Goal: Task Accomplishment & Management: Manage account settings

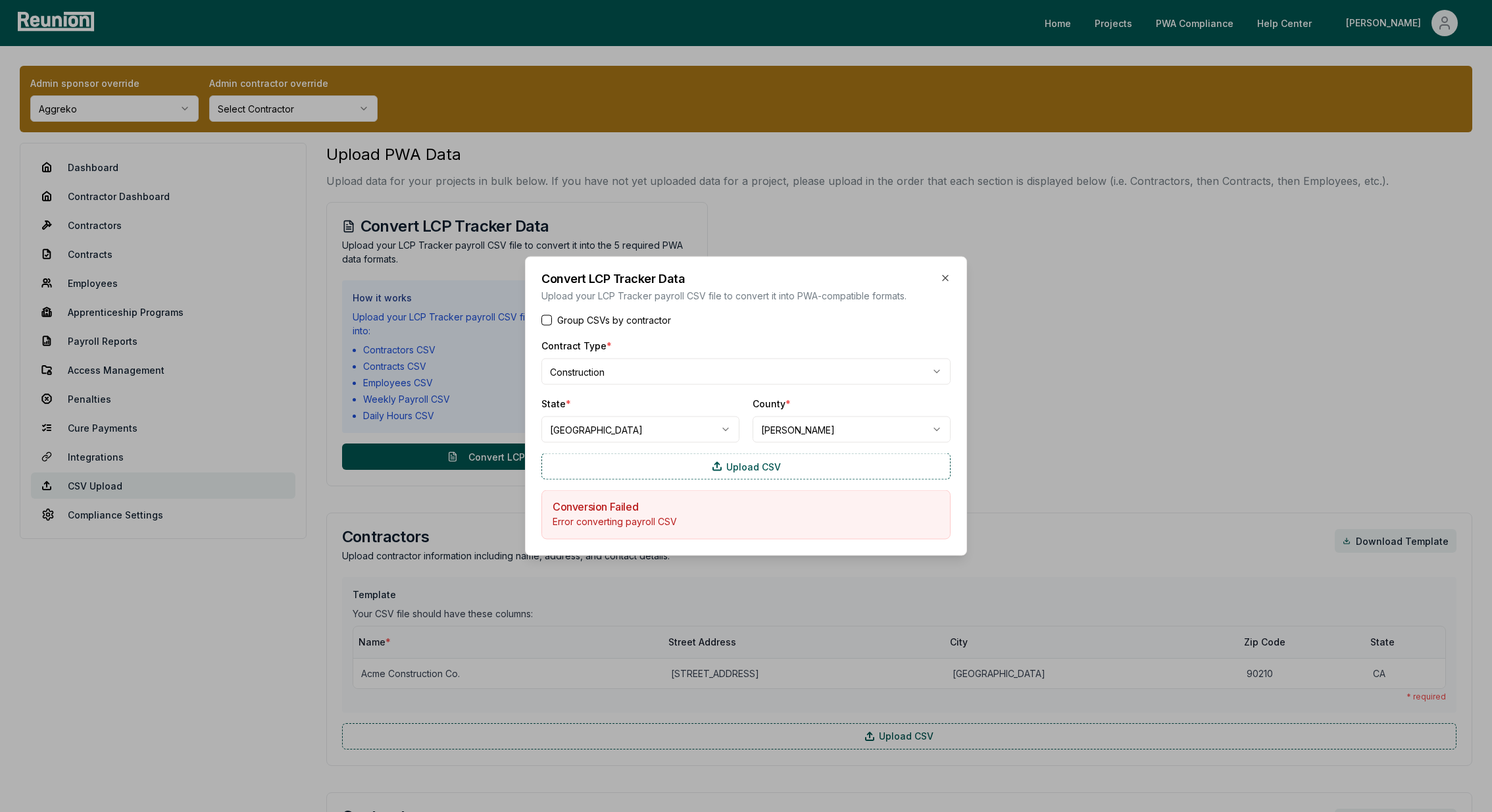
click at [234, 311] on div at bounding box center [746, 406] width 1492 height 812
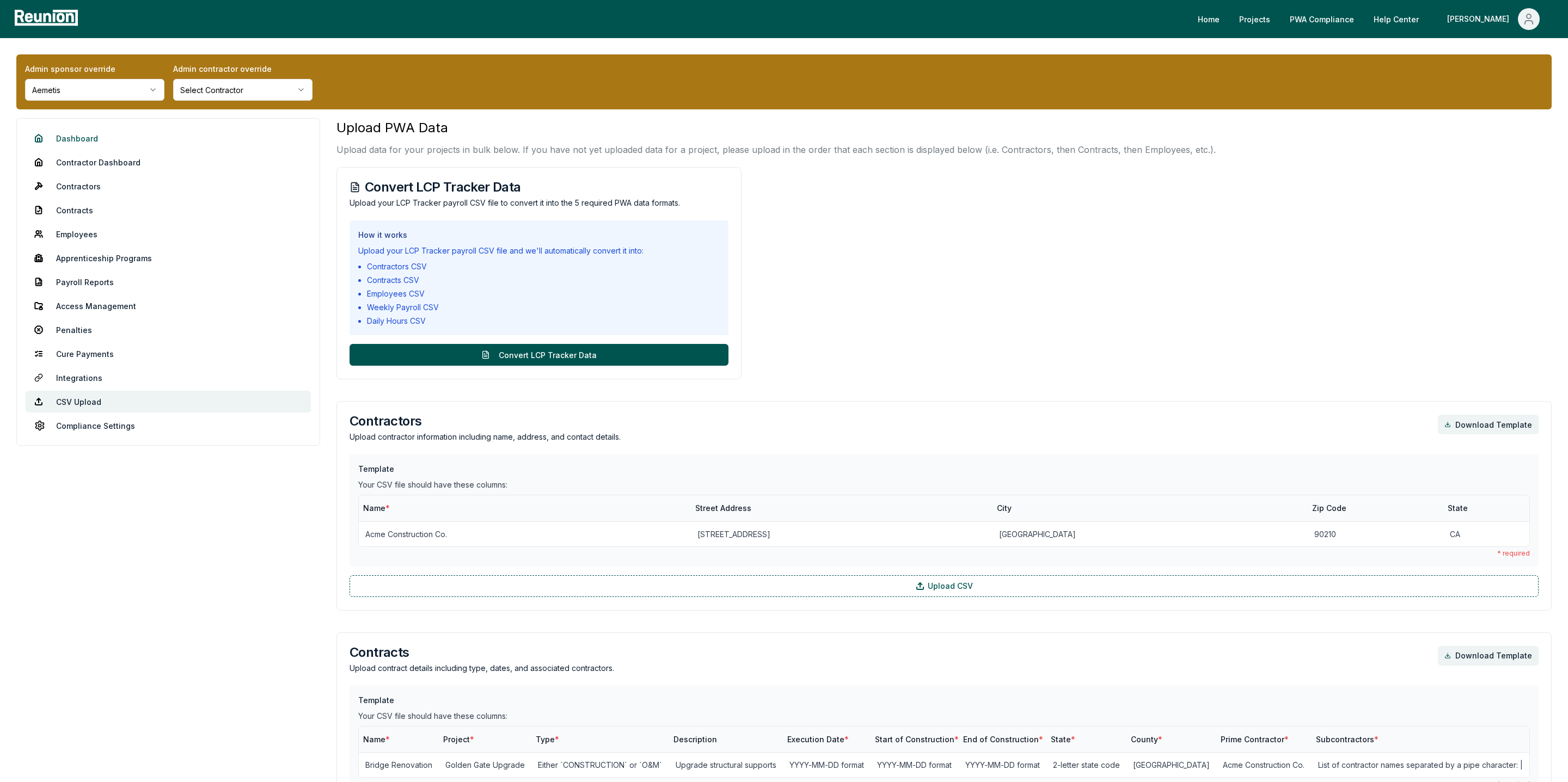
click at [85, 138] on link "Dashboard" at bounding box center [168, 138] width 285 height 22
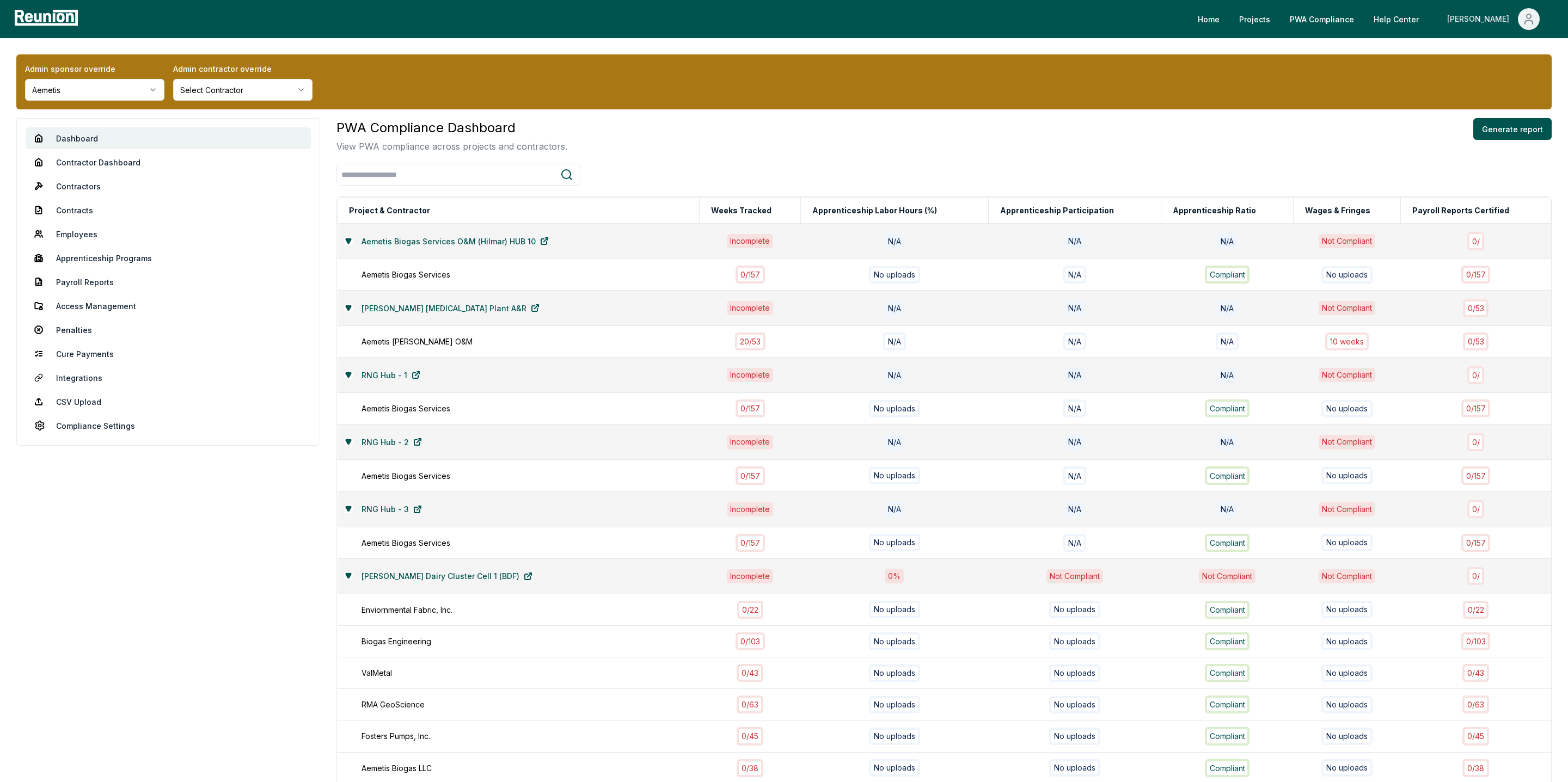
click at [1512, 21] on div "[PERSON_NAME]" at bounding box center [1481, 19] width 67 height 22
click at [1512, 131] on div "Log out" at bounding box center [1505, 120] width 105 height 31
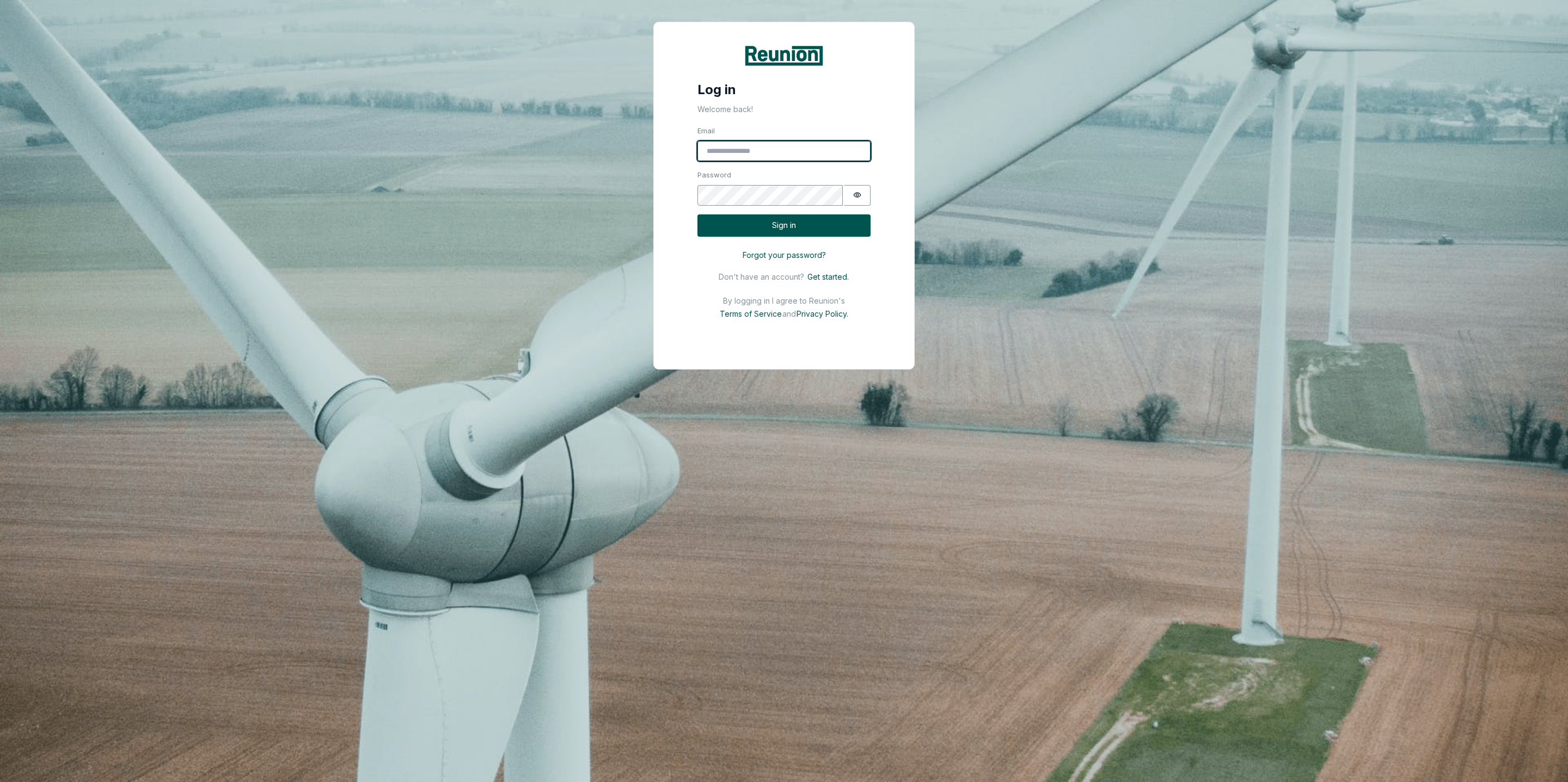
type input "**********"
click at [765, 223] on button "Sign in" at bounding box center [784, 225] width 173 height 22
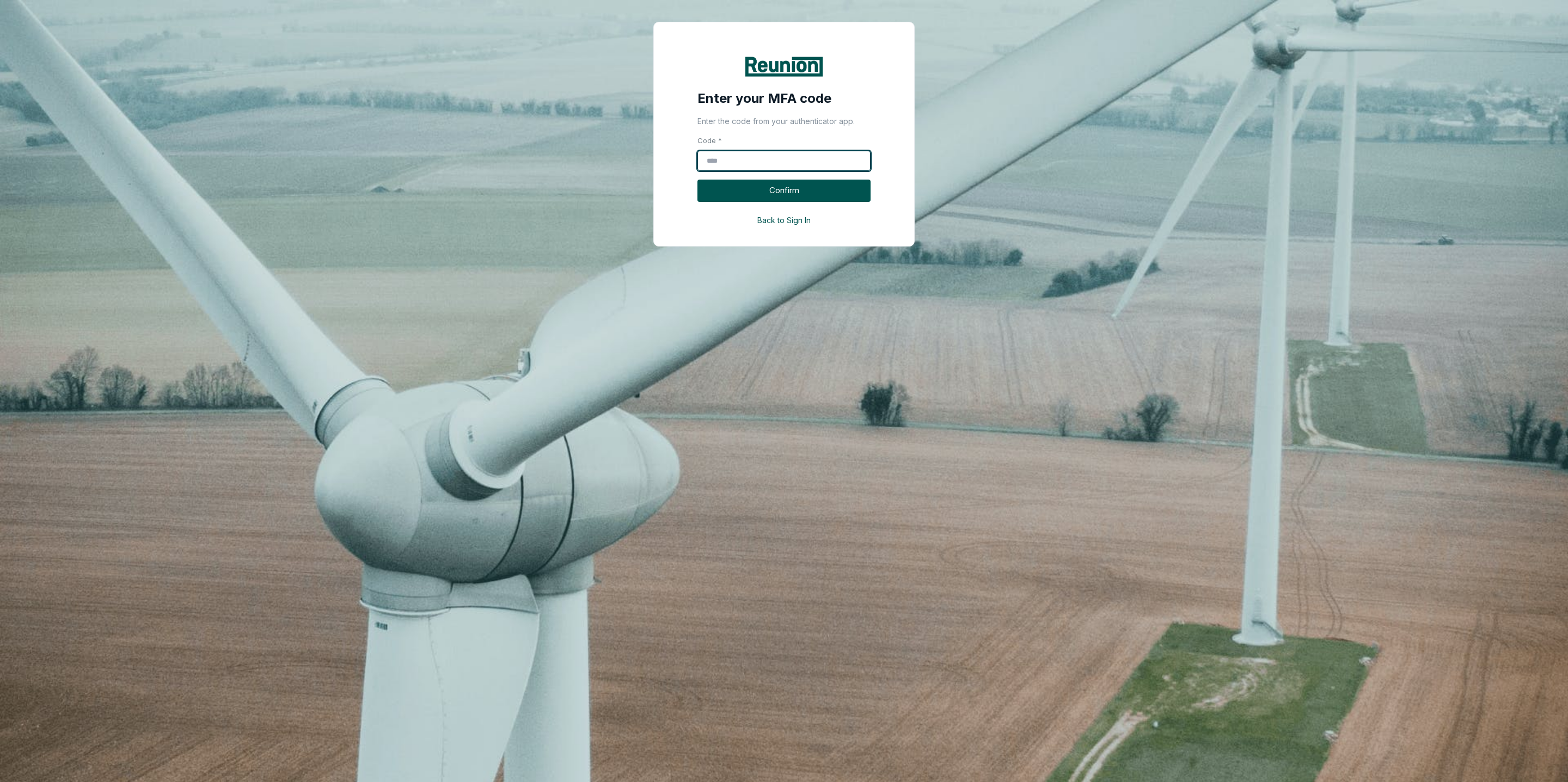
click at [759, 158] on input "Code *" at bounding box center [784, 161] width 173 height 21
type input "******"
click at [780, 184] on button "Confirm" at bounding box center [784, 190] width 173 height 22
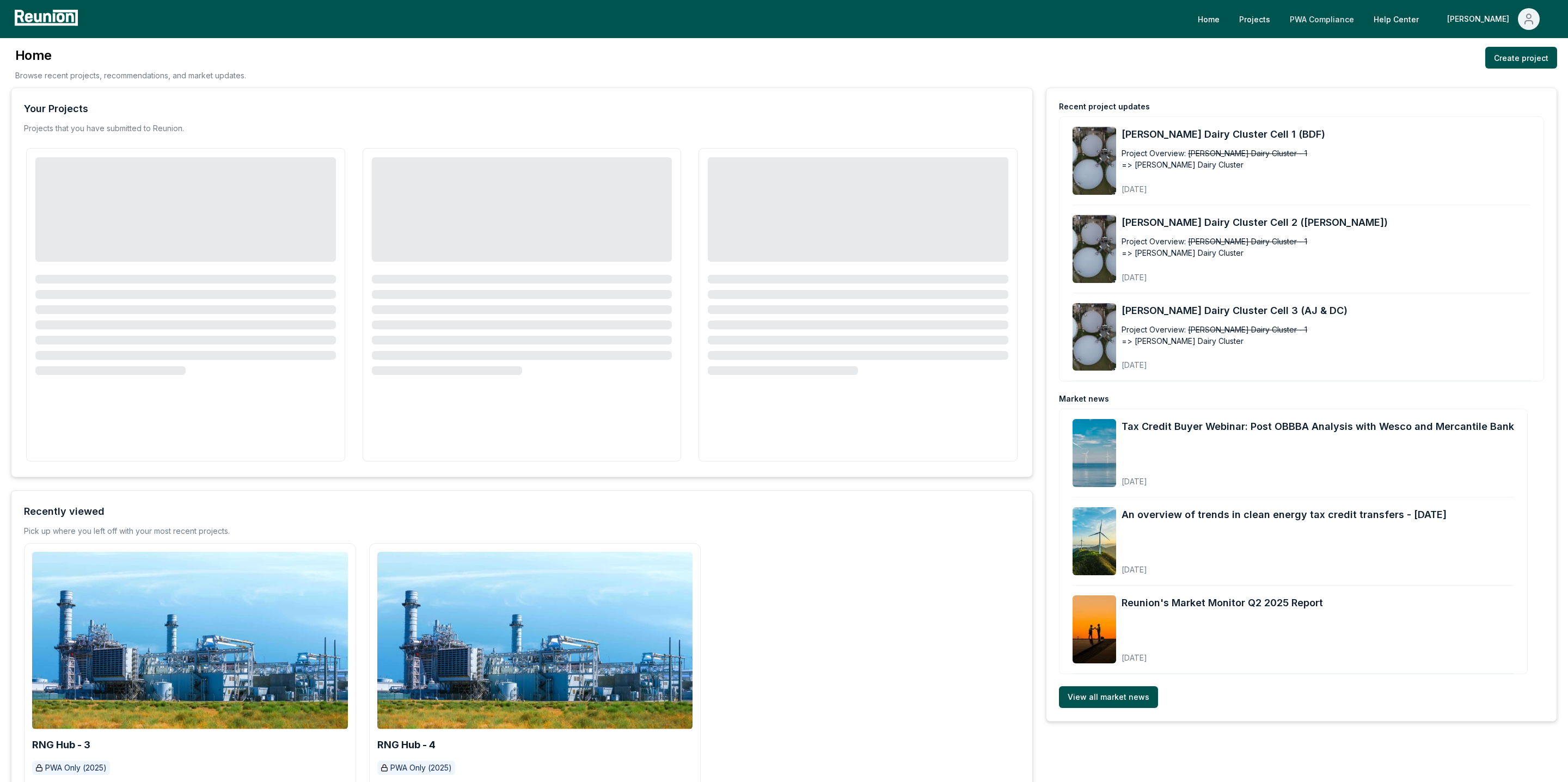
click at [1363, 28] on link "PWA Compliance" at bounding box center [1322, 19] width 81 height 22
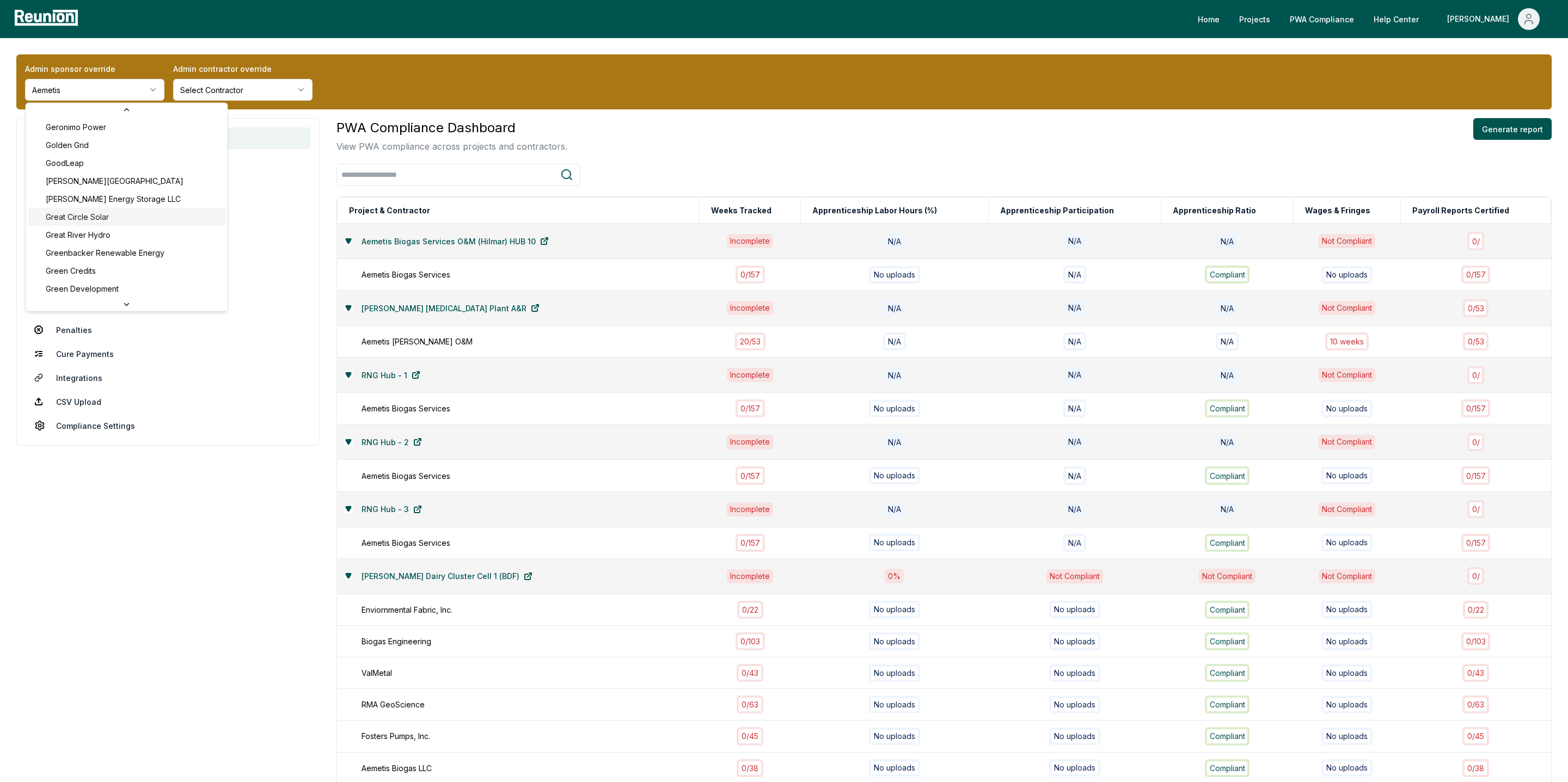
scroll to position [1929, 0]
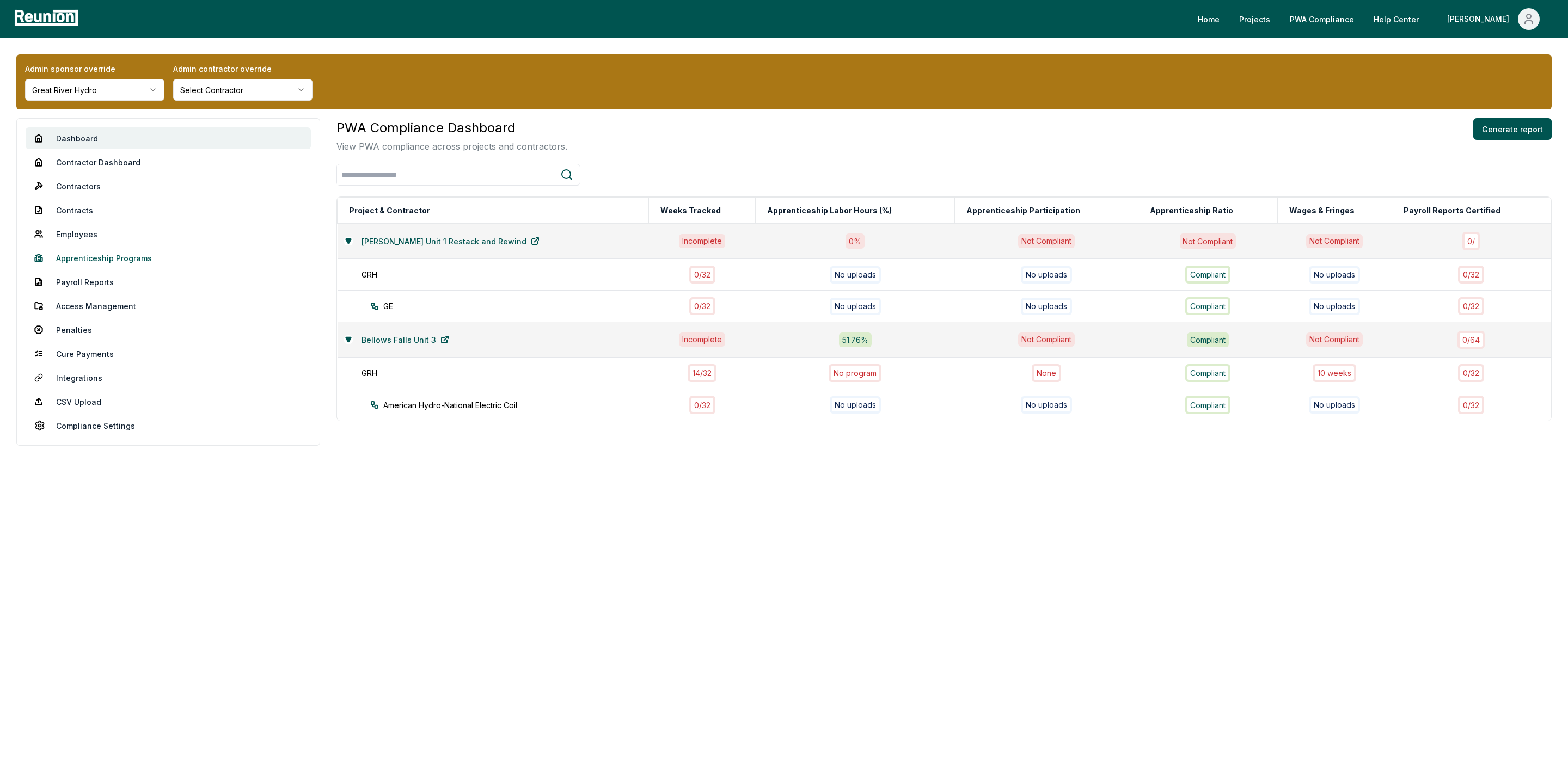
click at [117, 258] on link "Apprenticeship Programs" at bounding box center [168, 258] width 285 height 22
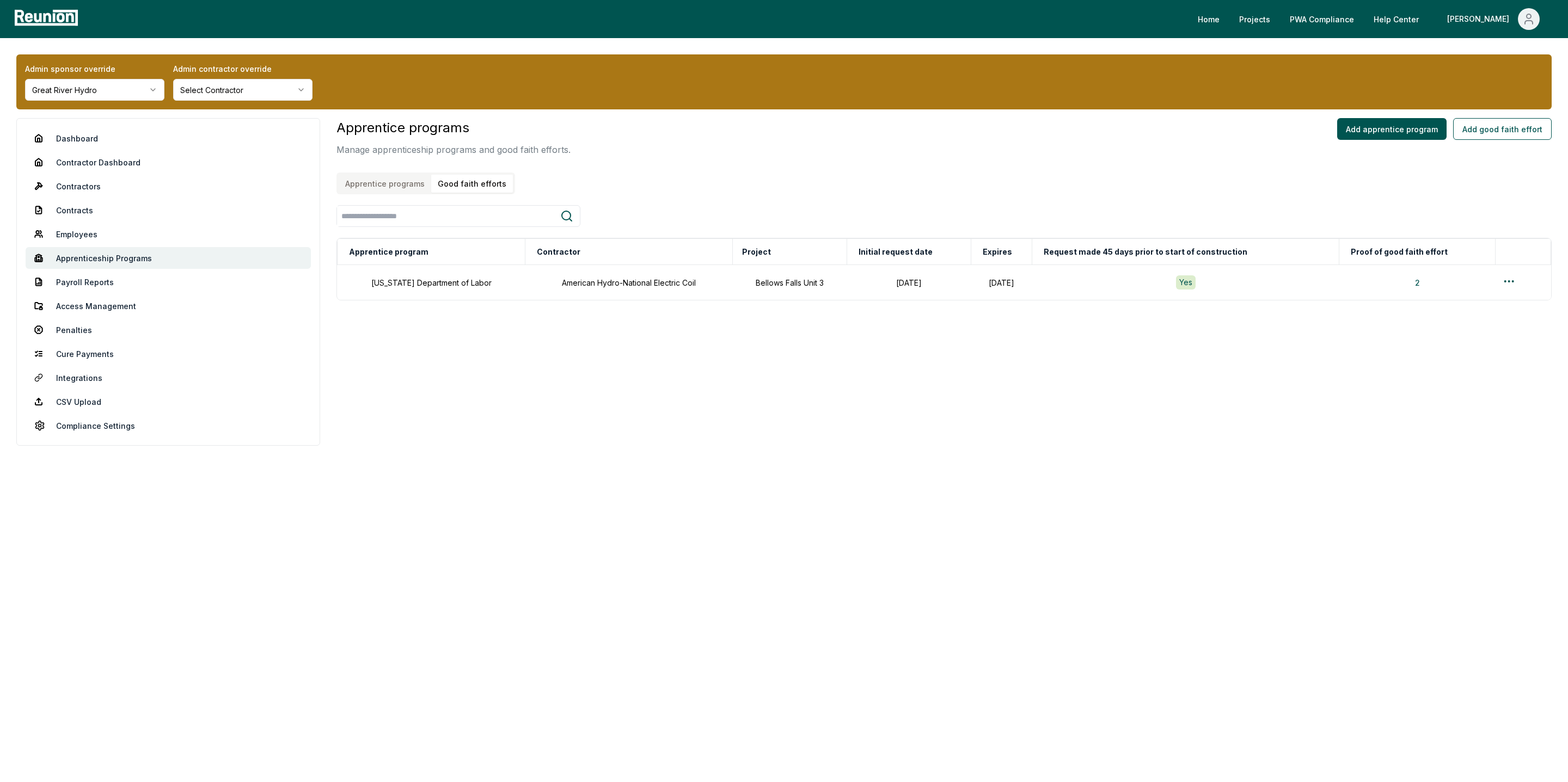
click at [469, 183] on button "Good faith efforts" at bounding box center [471, 184] width 81 height 18
click at [1509, 281] on html "Please visit us on your desktop We're working on making our marketplace mobile-…" at bounding box center [784, 391] width 1568 height 782
click at [1484, 324] on div "Edit" at bounding box center [1507, 324] width 103 height 18
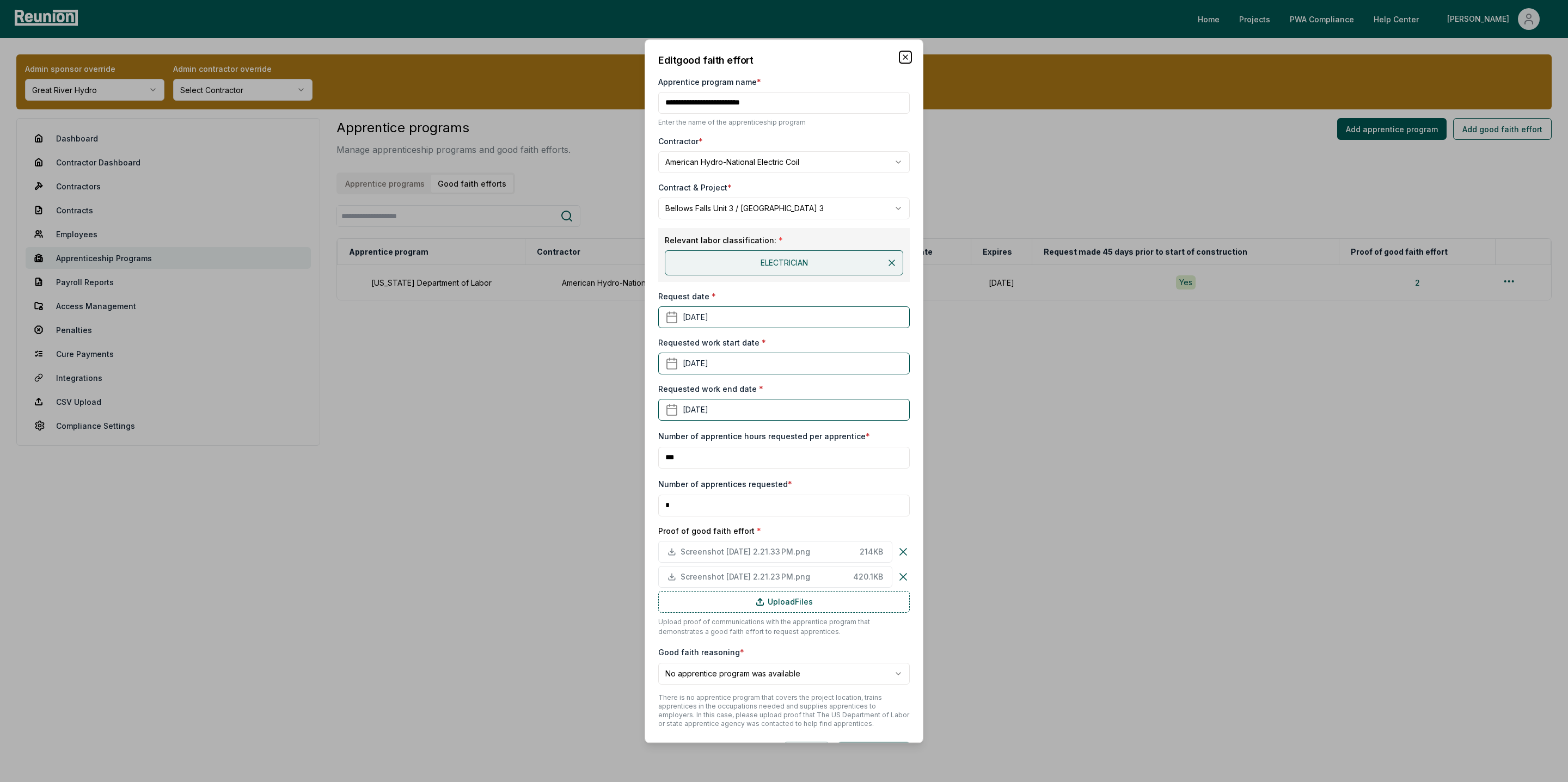
click at [904, 54] on icon "button" at bounding box center [906, 57] width 9 height 9
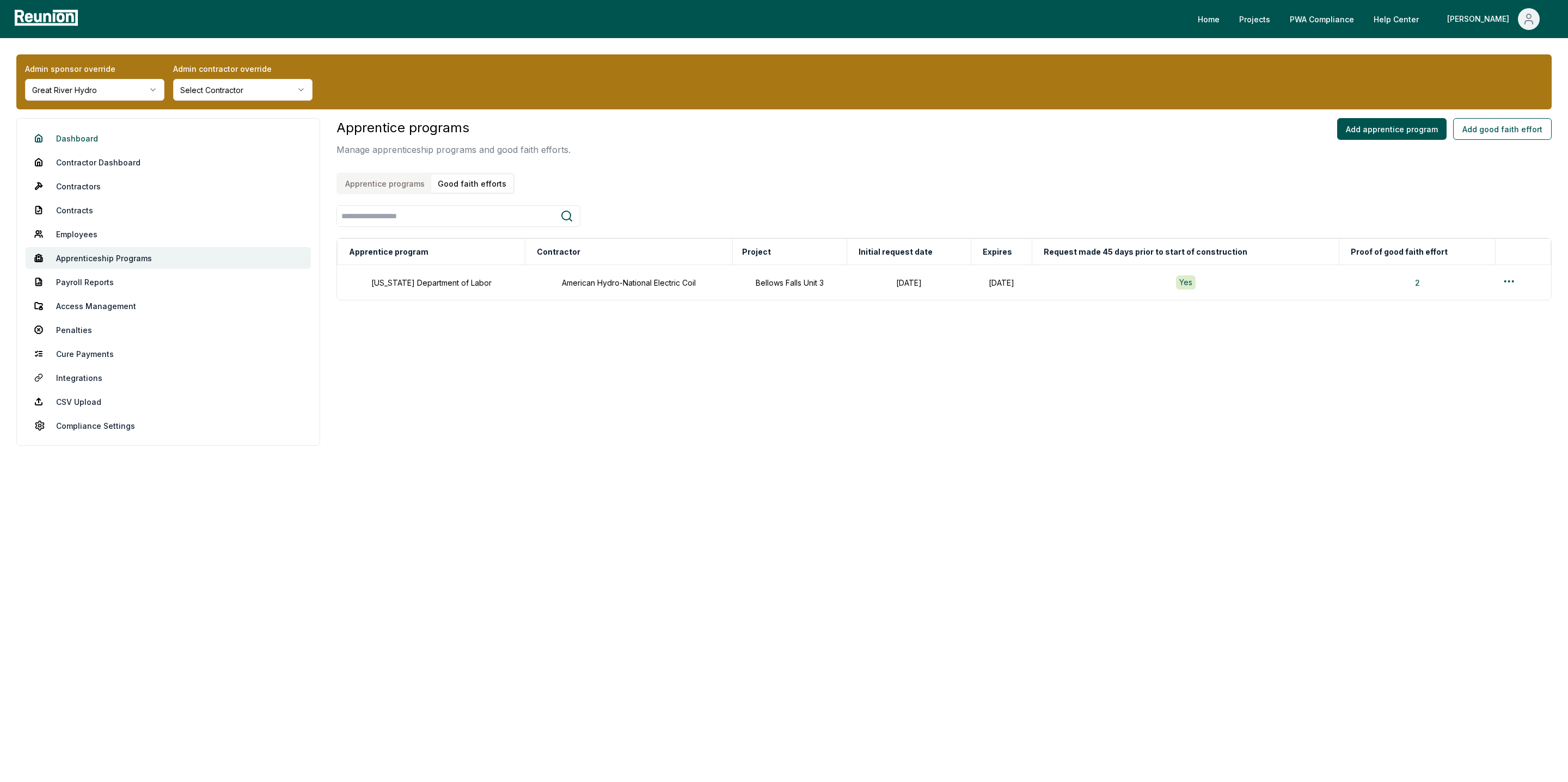
click at [87, 142] on link "Dashboard" at bounding box center [168, 138] width 285 height 22
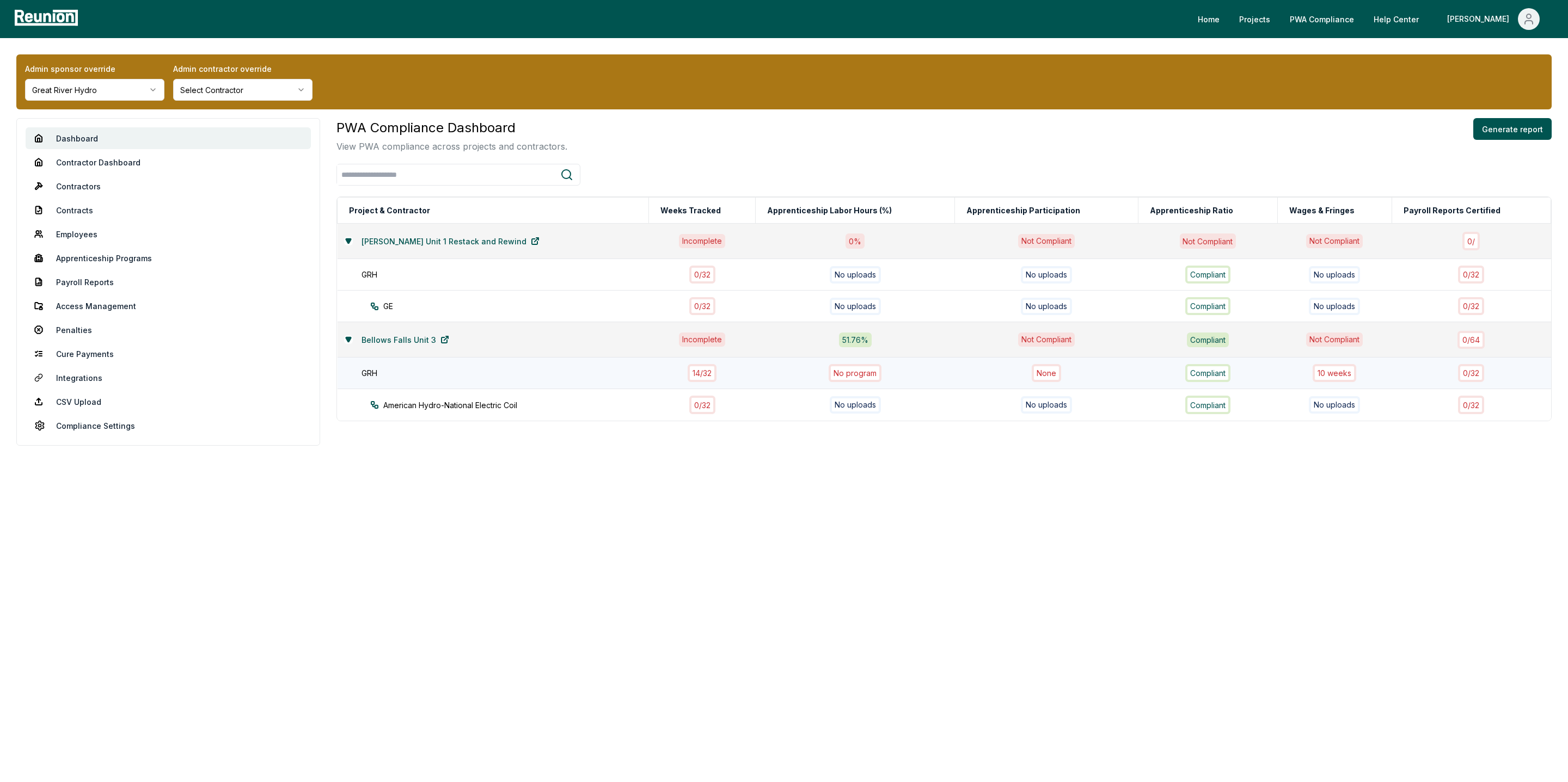
click at [1334, 375] on div "10 week s" at bounding box center [1335, 373] width 44 height 18
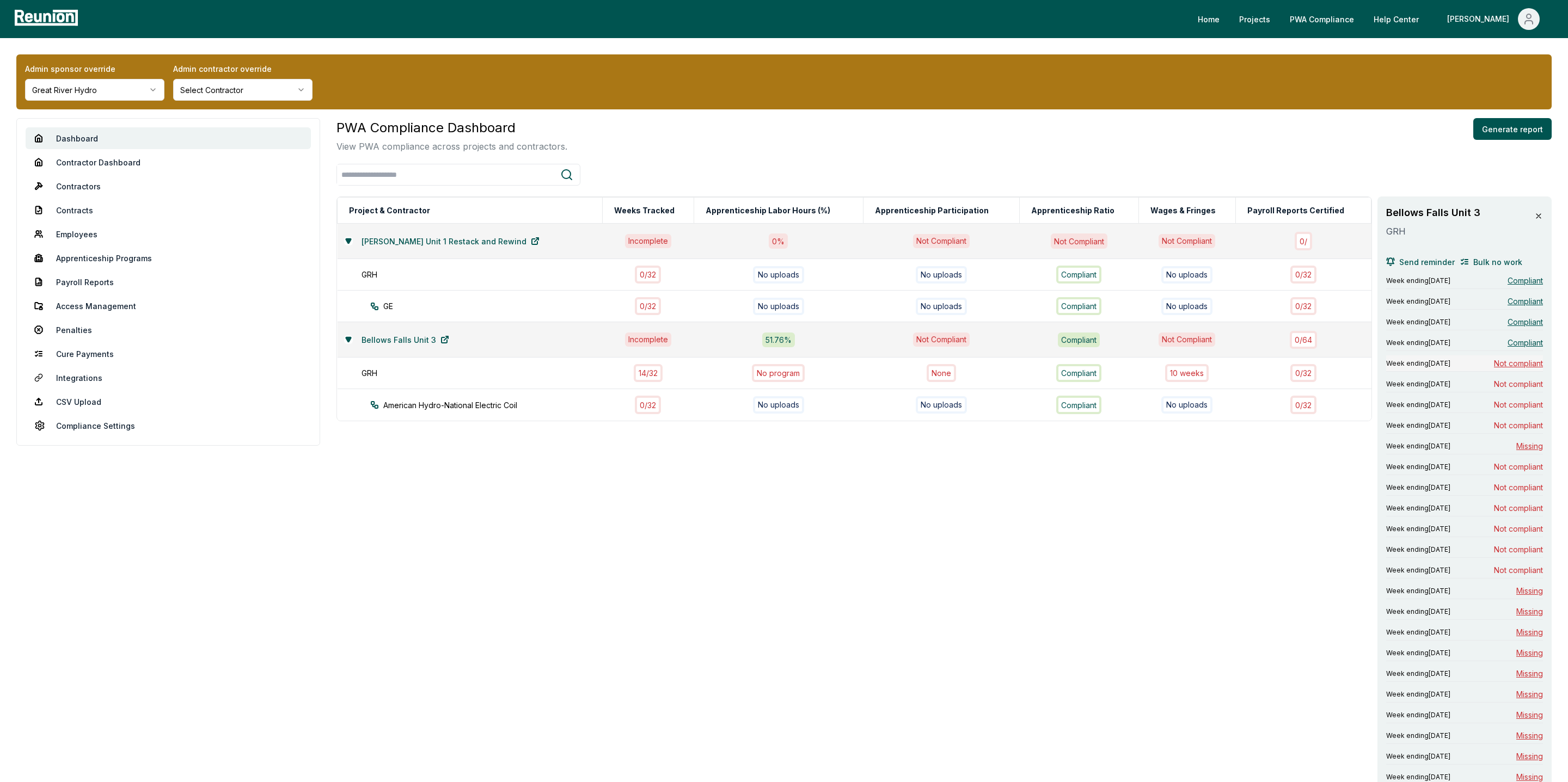
click at [1522, 362] on span "Not compliant" at bounding box center [1519, 363] width 49 height 12
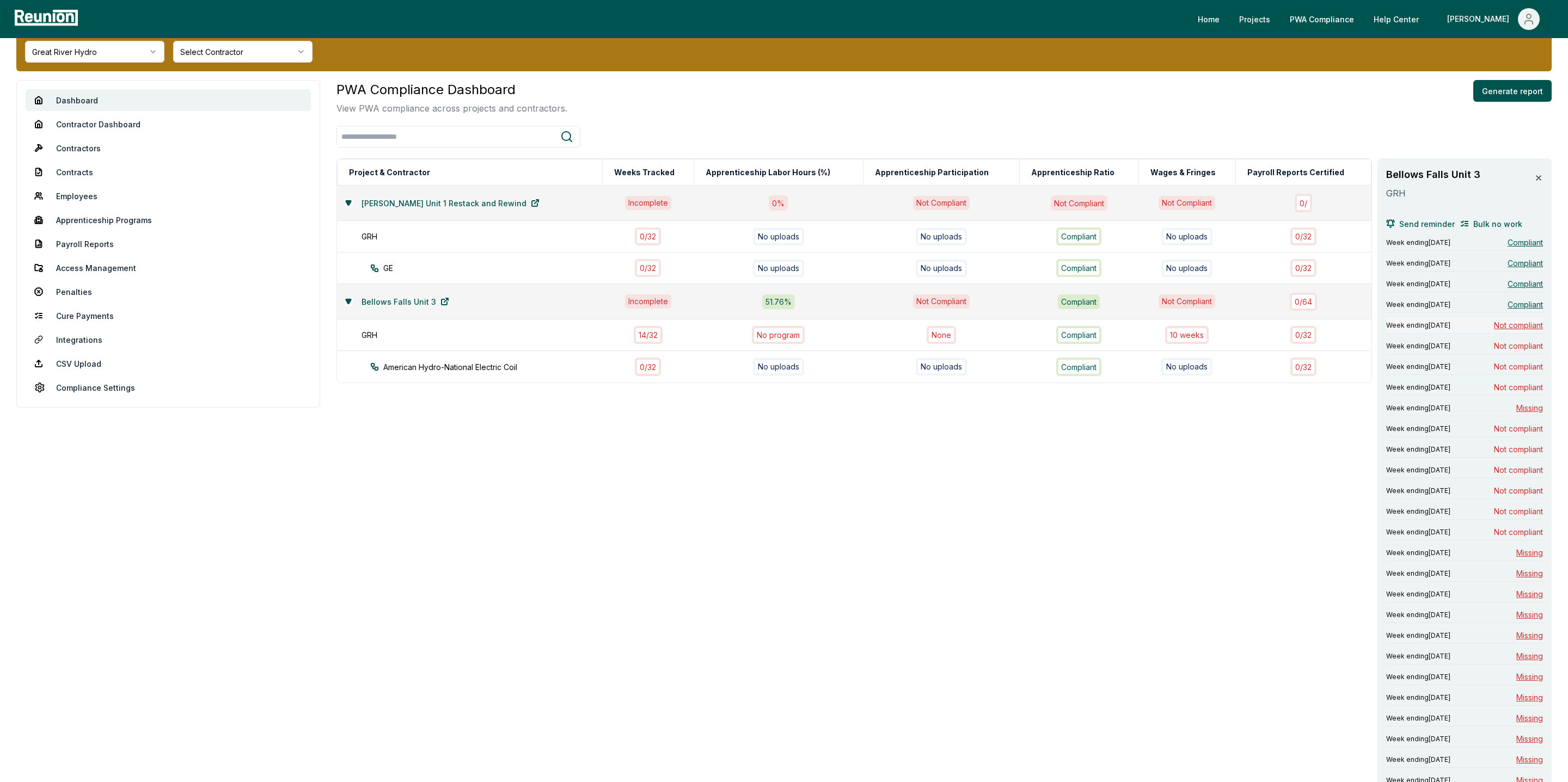
click at [1525, 322] on span "Not compliant" at bounding box center [1519, 325] width 49 height 12
click at [1521, 345] on span "Not compliant" at bounding box center [1519, 346] width 49 height 12
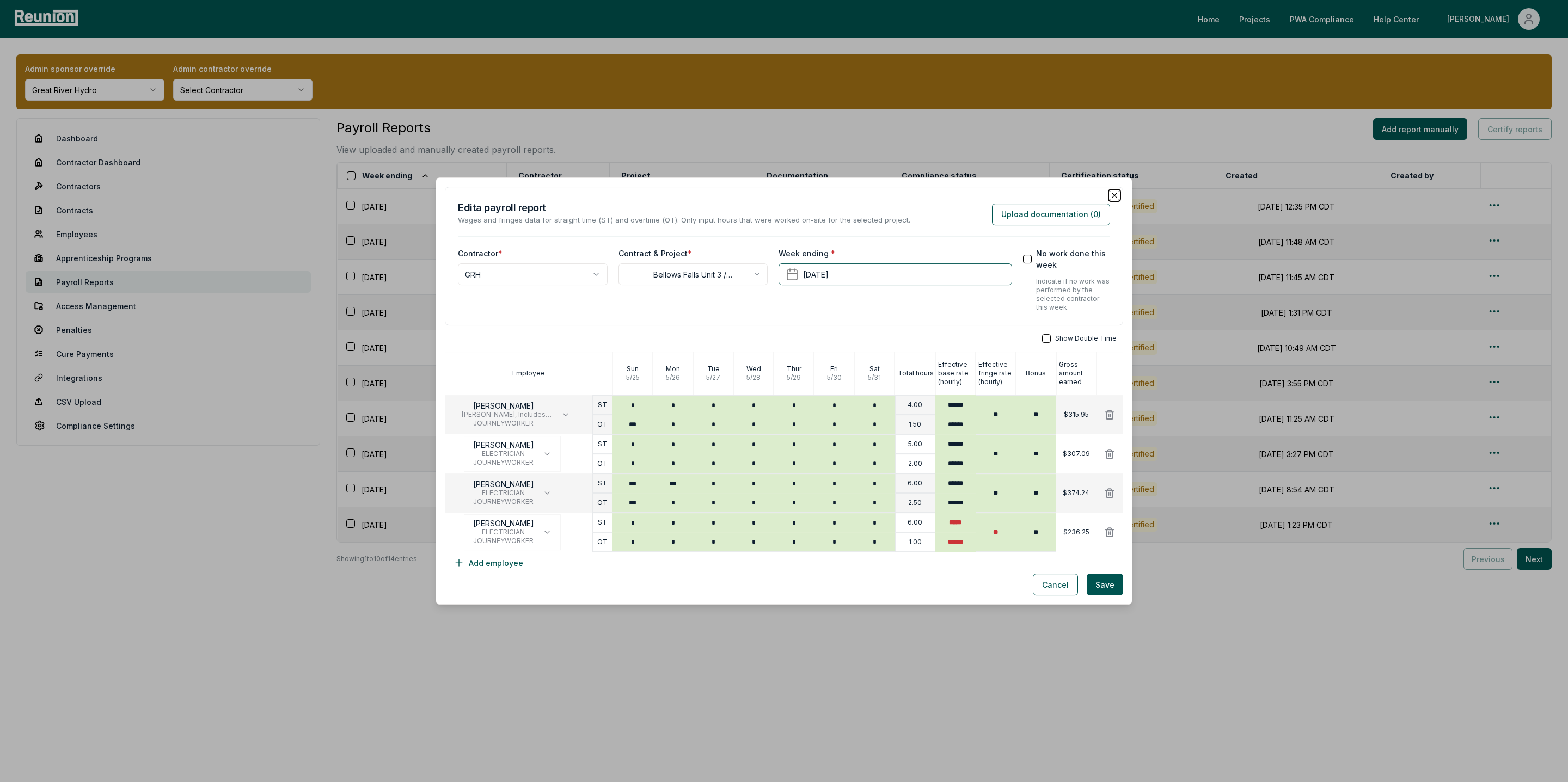
click at [1117, 194] on icon "button" at bounding box center [1115, 196] width 9 height 9
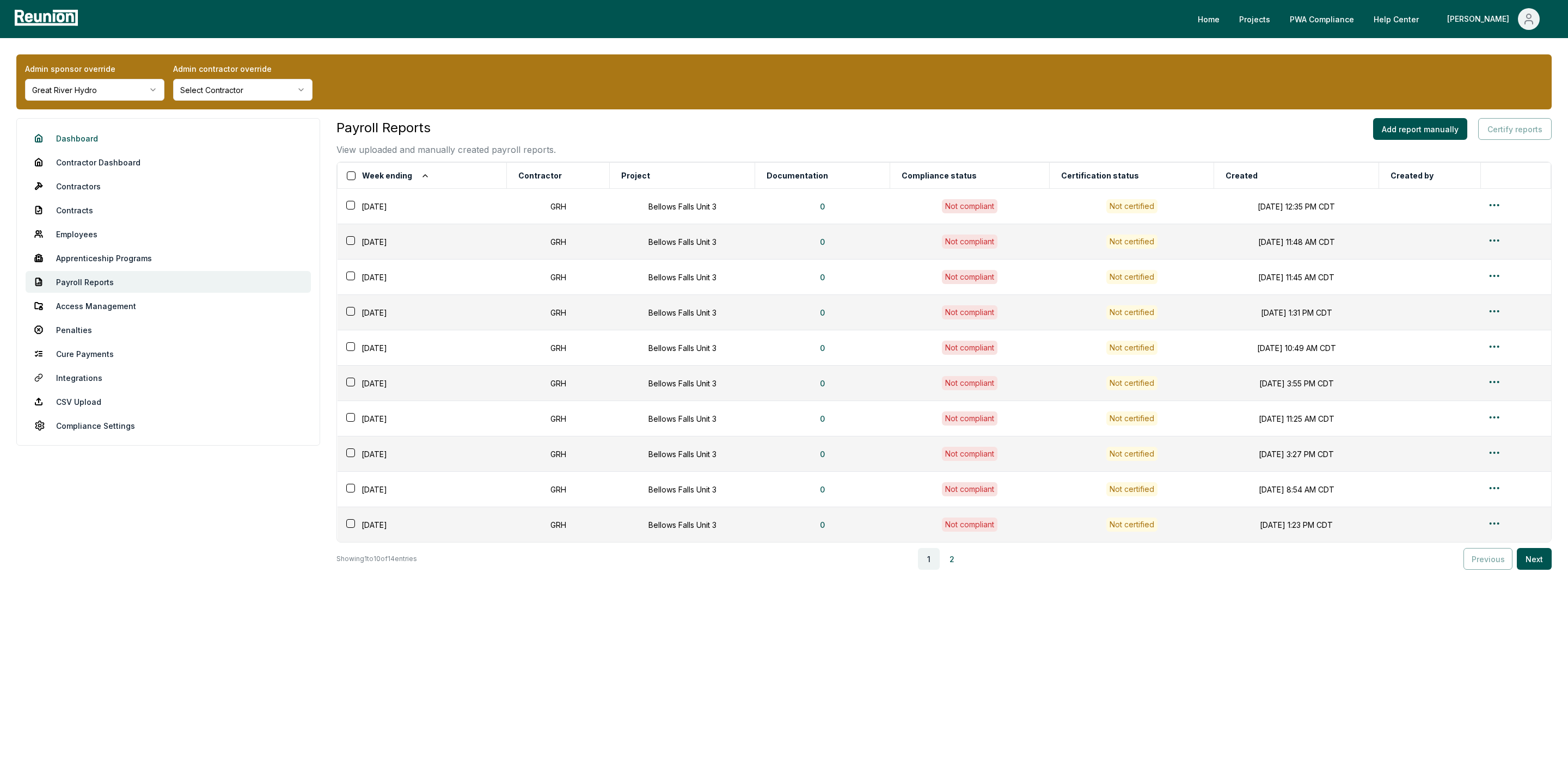
click at [84, 129] on link "Dashboard" at bounding box center [168, 138] width 285 height 22
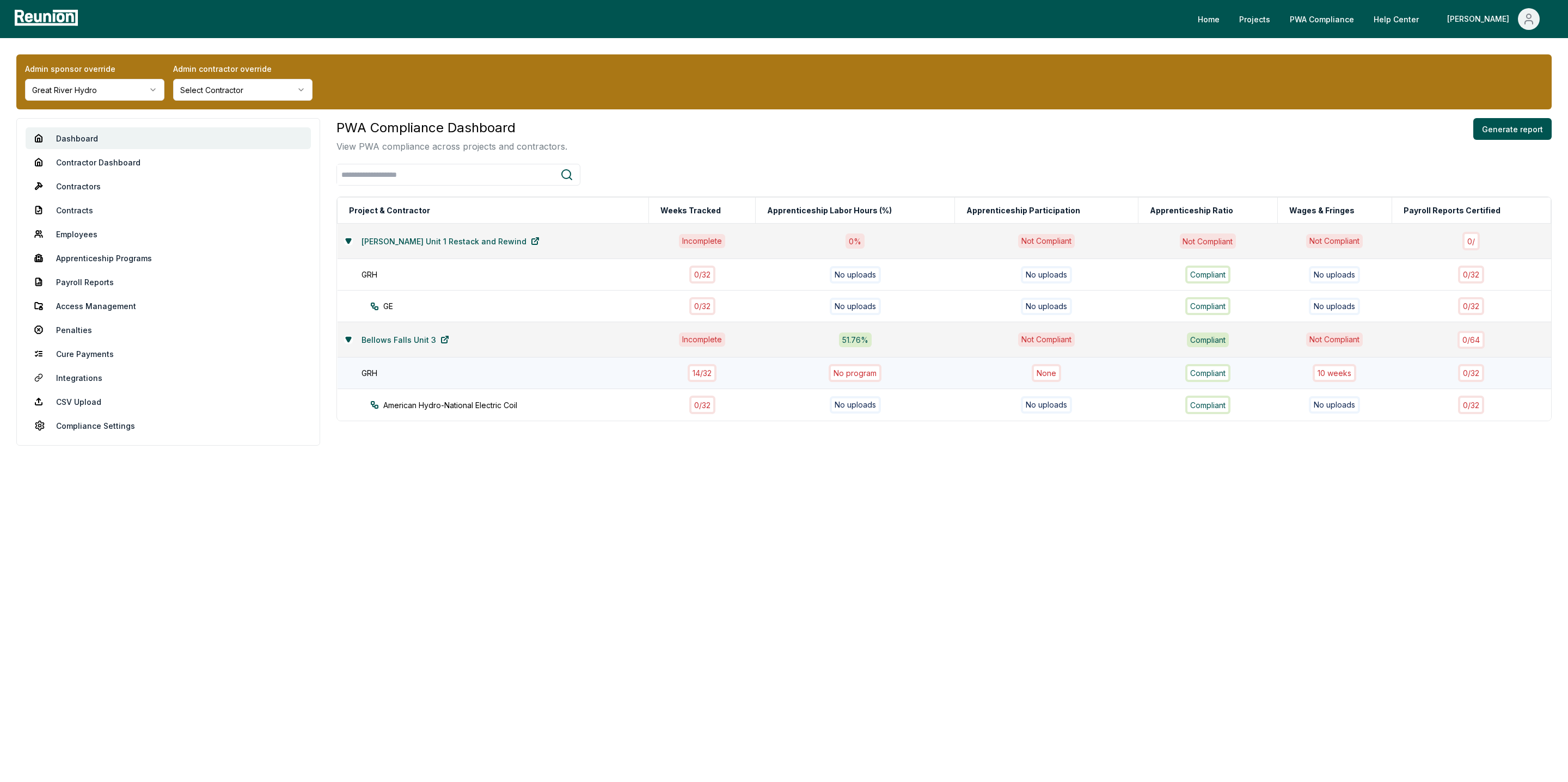
click at [687, 374] on div "14 / 32" at bounding box center [702, 373] width 29 height 18
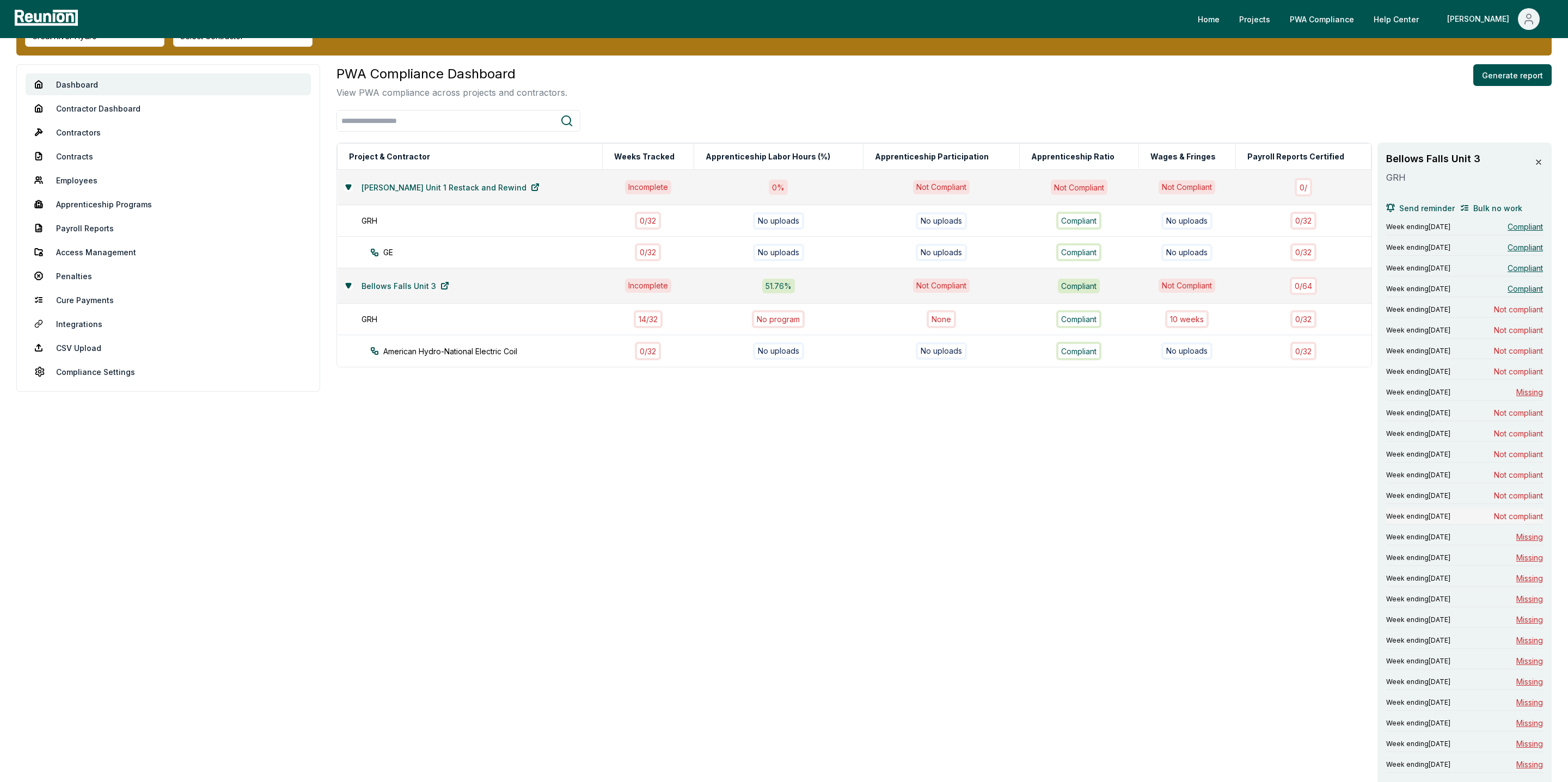
scroll to position [39, 0]
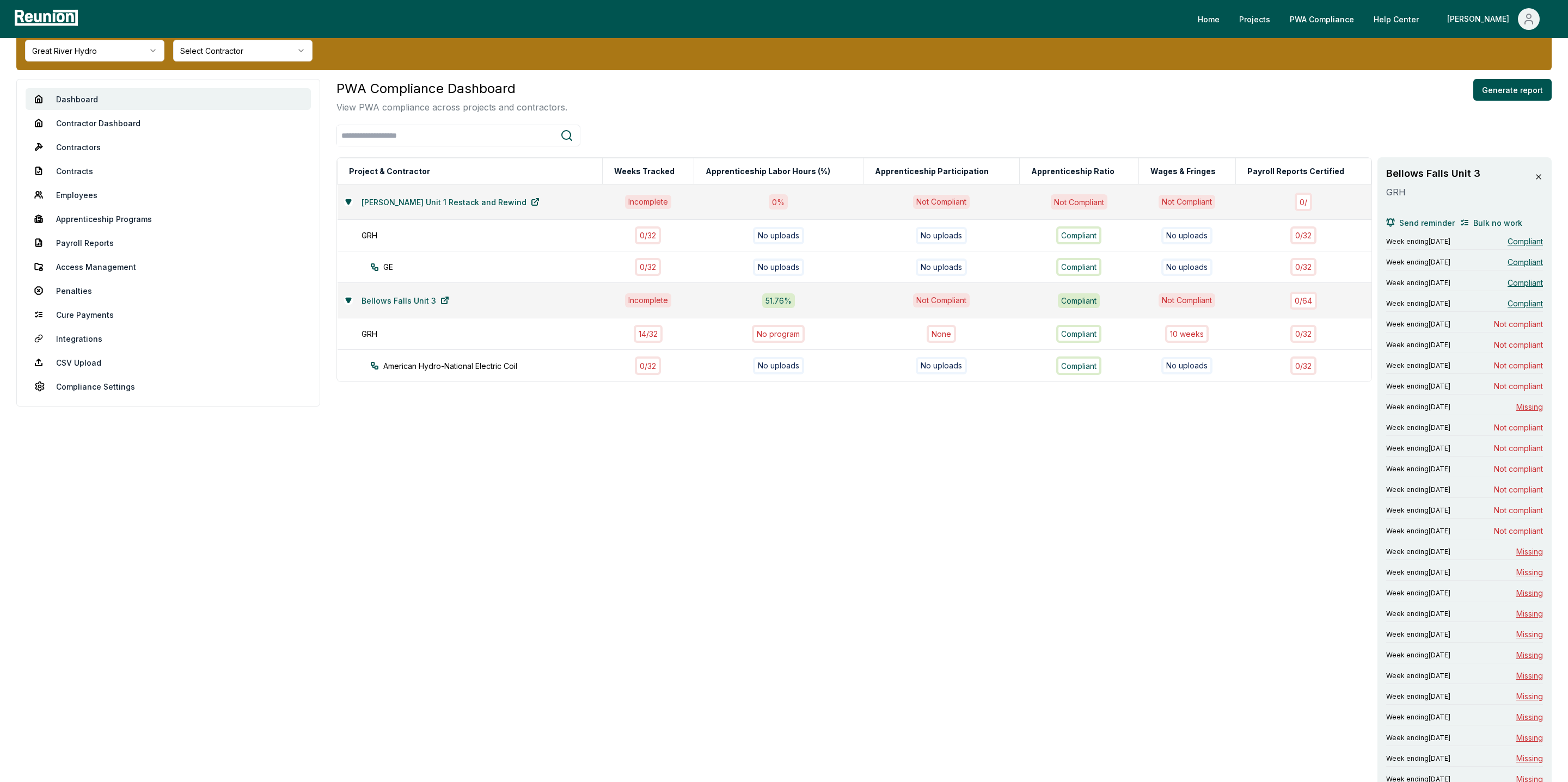
click at [1536, 178] on icon at bounding box center [1538, 177] width 9 height 9
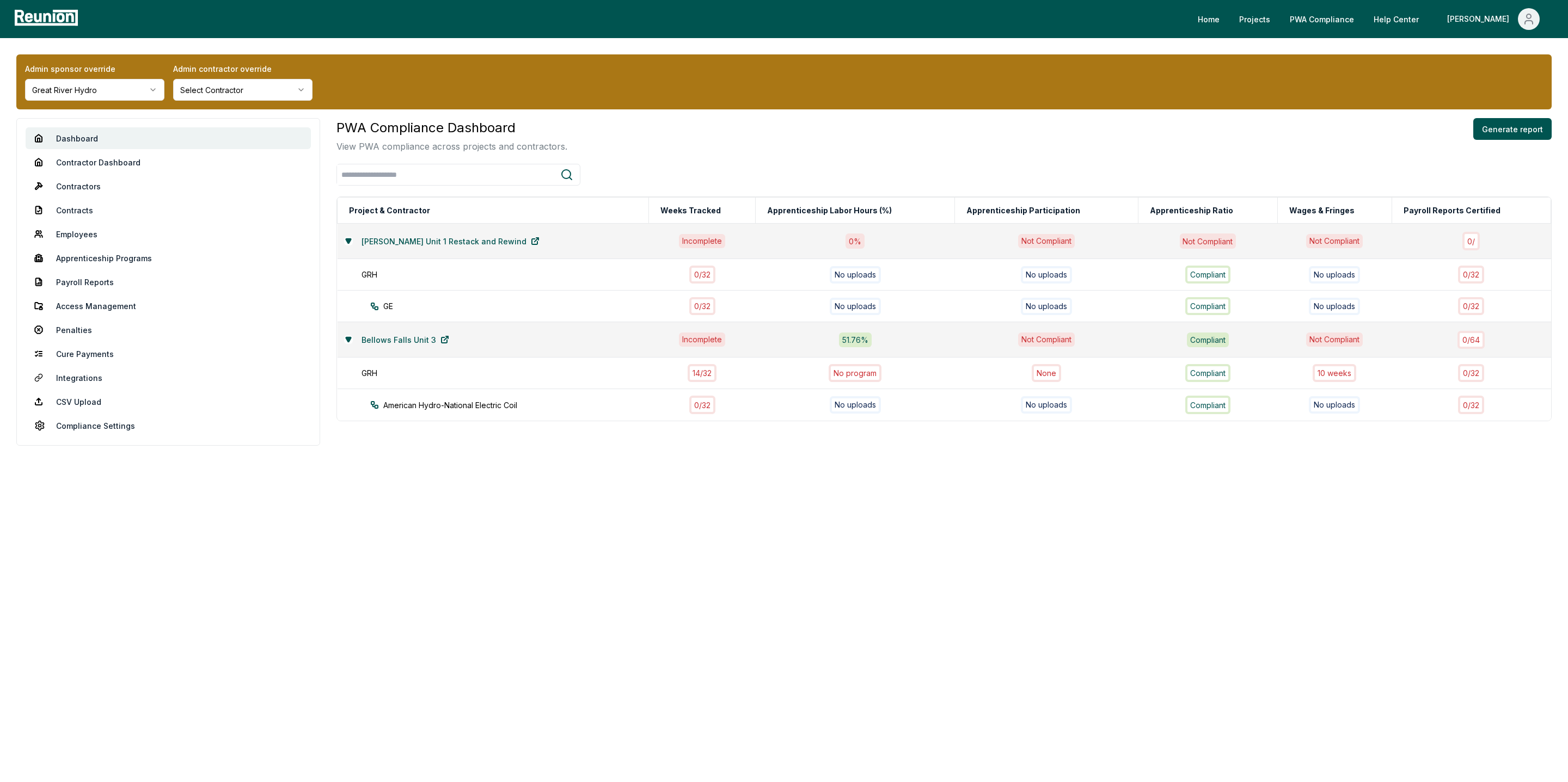
scroll to position [0, 0]
click at [346, 238] on icon at bounding box center [348, 240] width 5 height 4
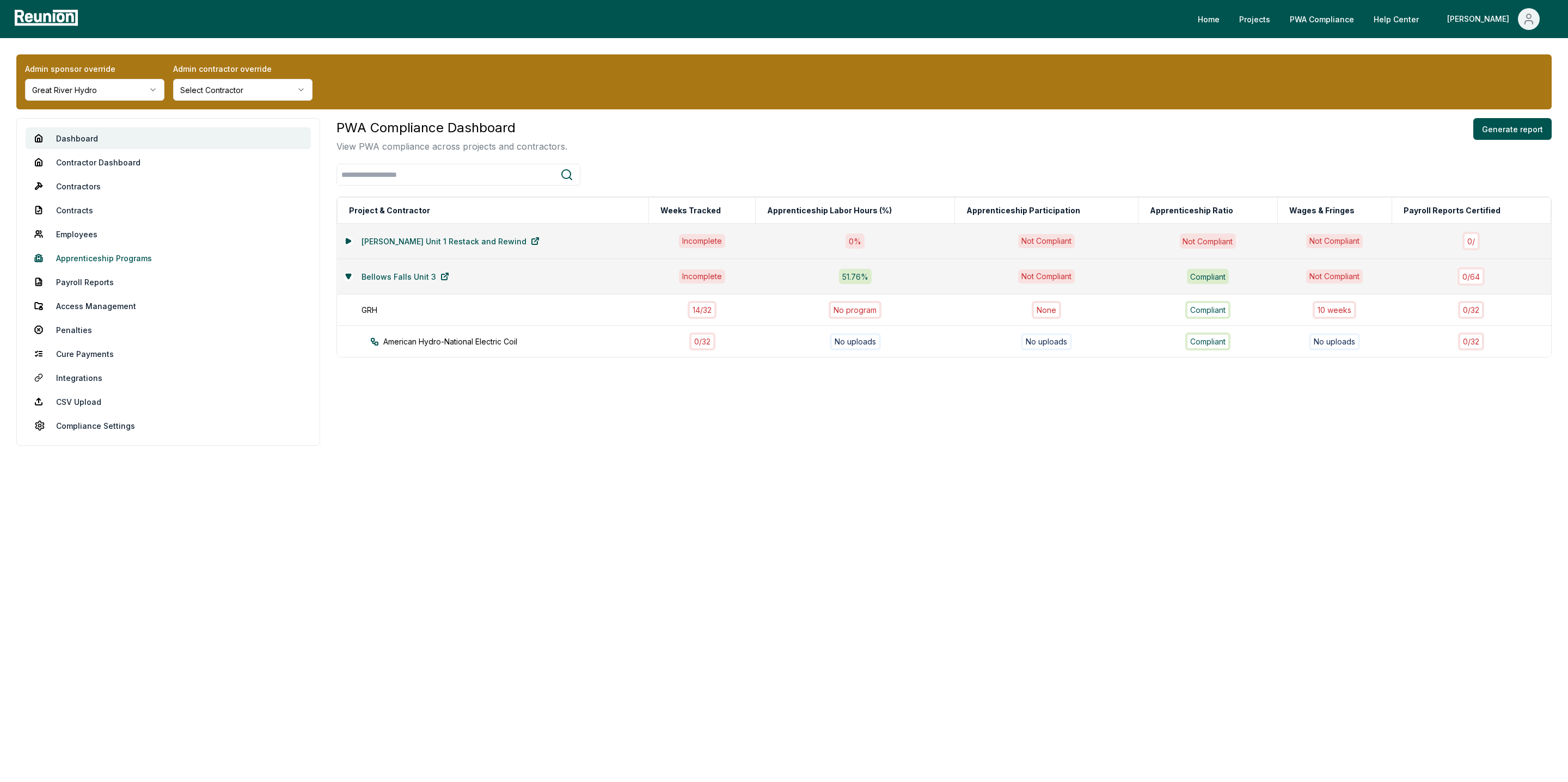
click at [105, 261] on link "Apprenticeship Programs" at bounding box center [168, 258] width 285 height 22
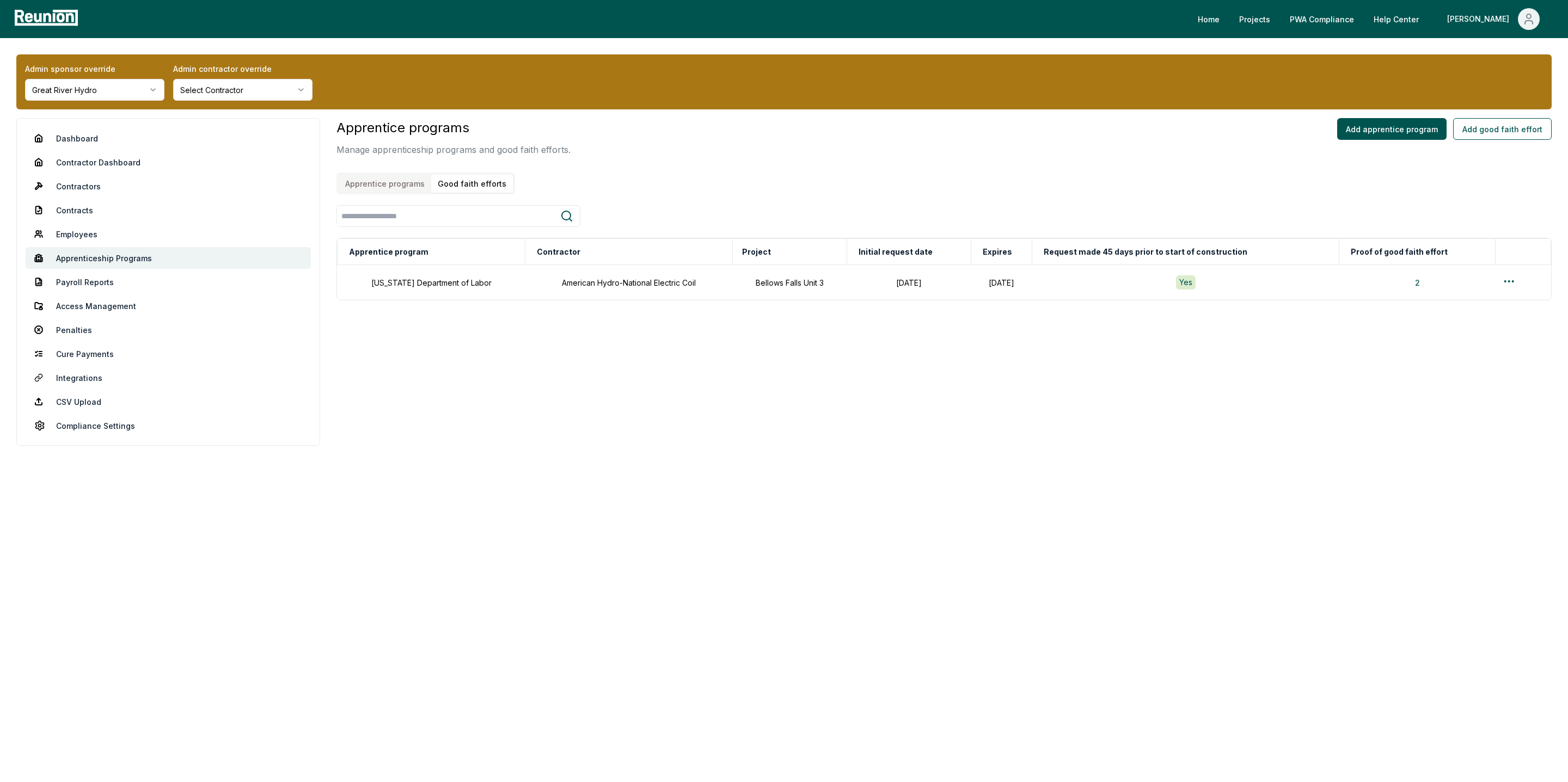
click at [466, 179] on button "Good faith efforts" at bounding box center [471, 184] width 81 height 18
click at [1508, 283] on html "Please visit us on your desktop We're working on making our marketplace mobile-…" at bounding box center [784, 391] width 1568 height 782
click at [1472, 319] on div "Edit" at bounding box center [1507, 324] width 103 height 18
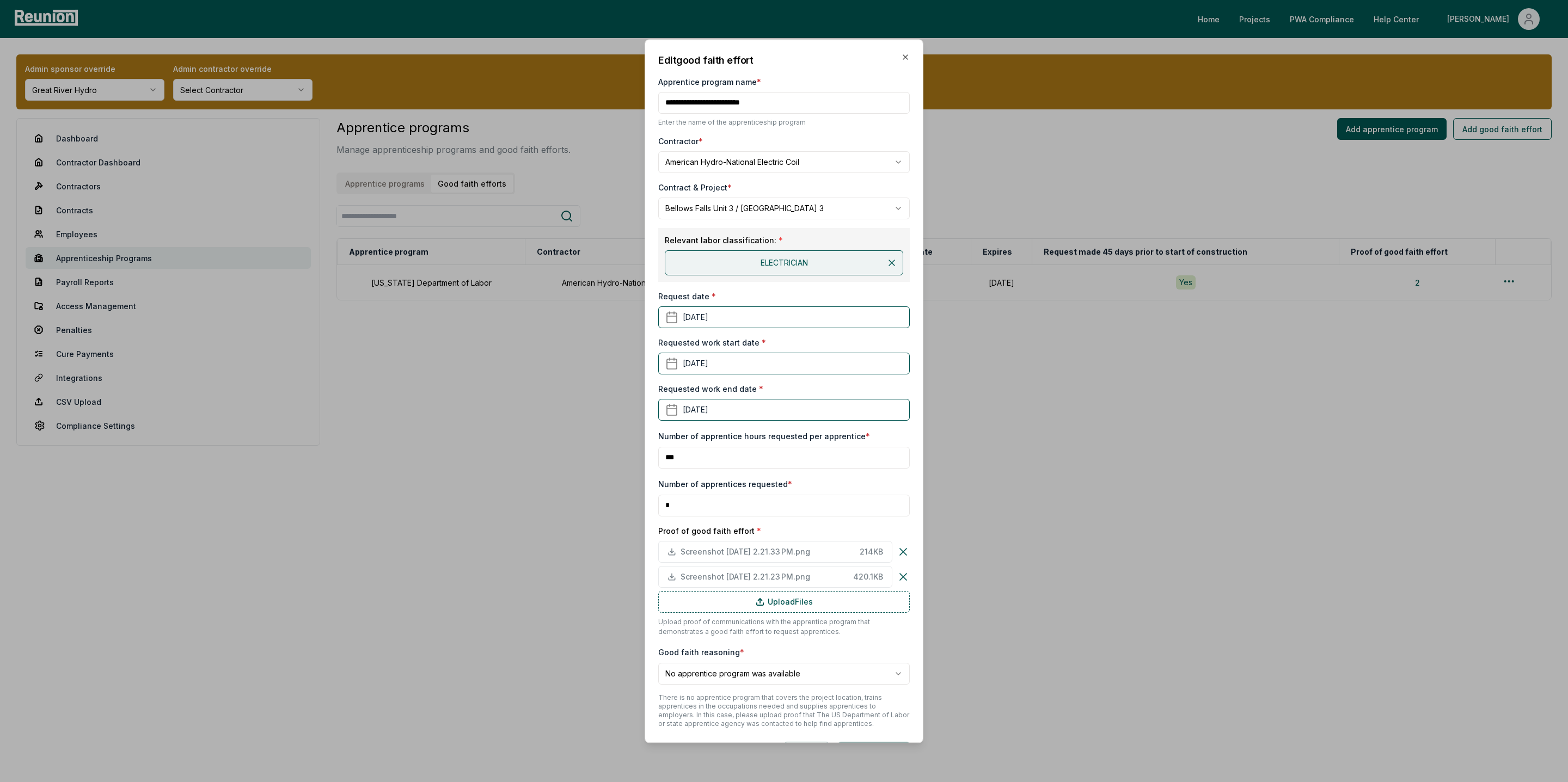
scroll to position [35, 0]
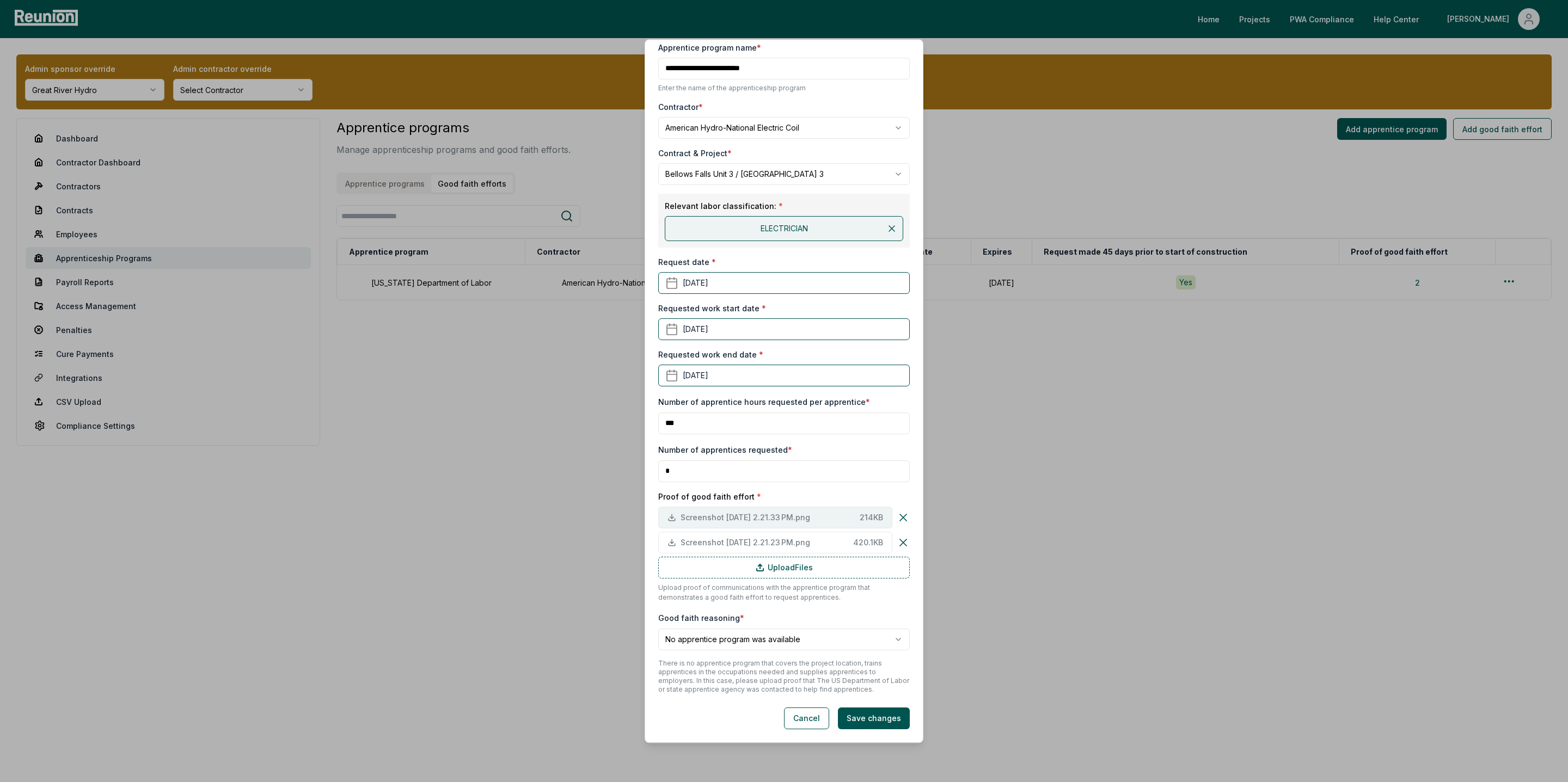
click at [710, 517] on span "Screenshot 2025-08-14 at 2.21.33 PM.png" at bounding box center [768, 517] width 175 height 12
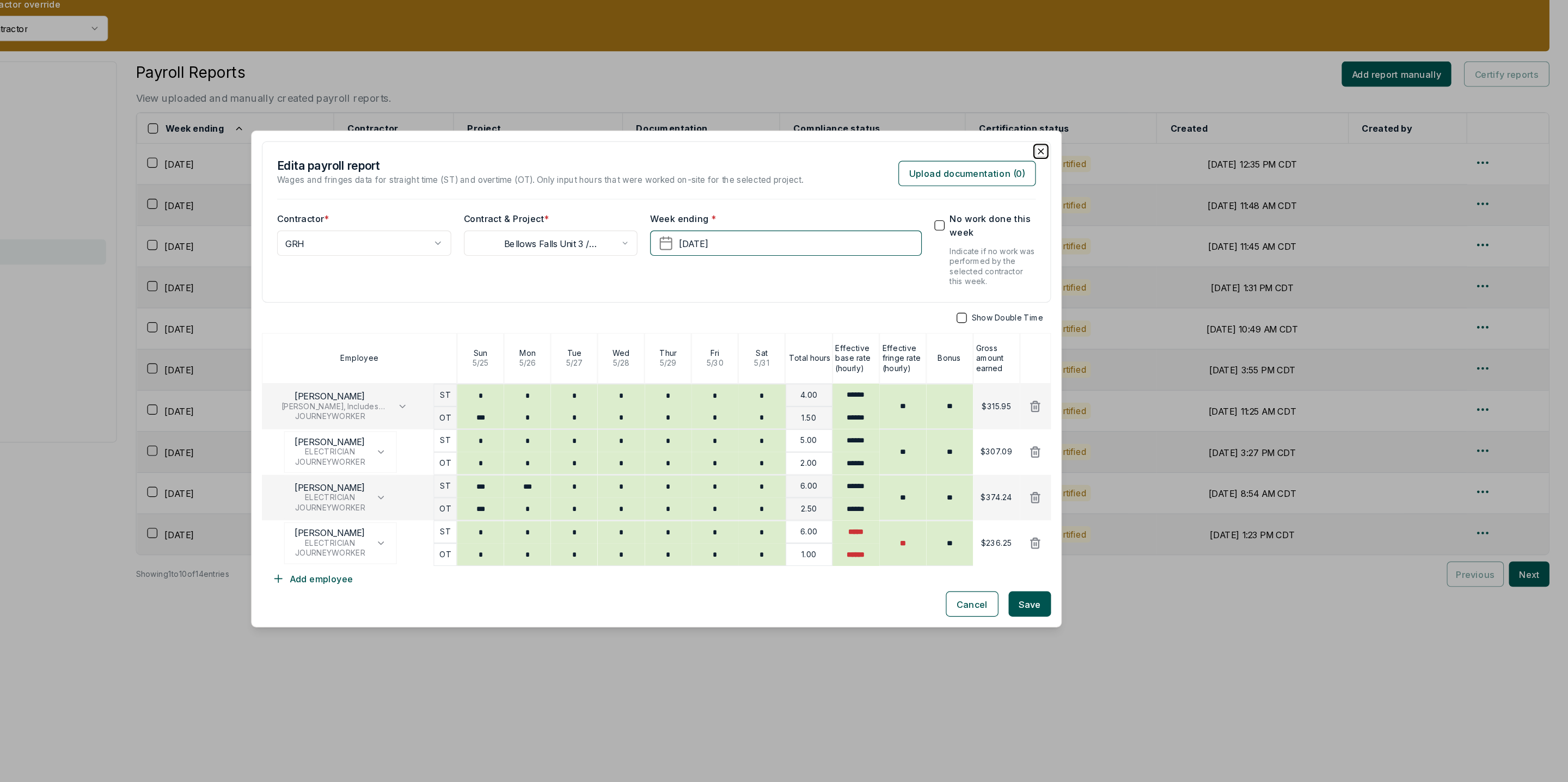
click at [1114, 193] on icon "button" at bounding box center [1115, 196] width 9 height 9
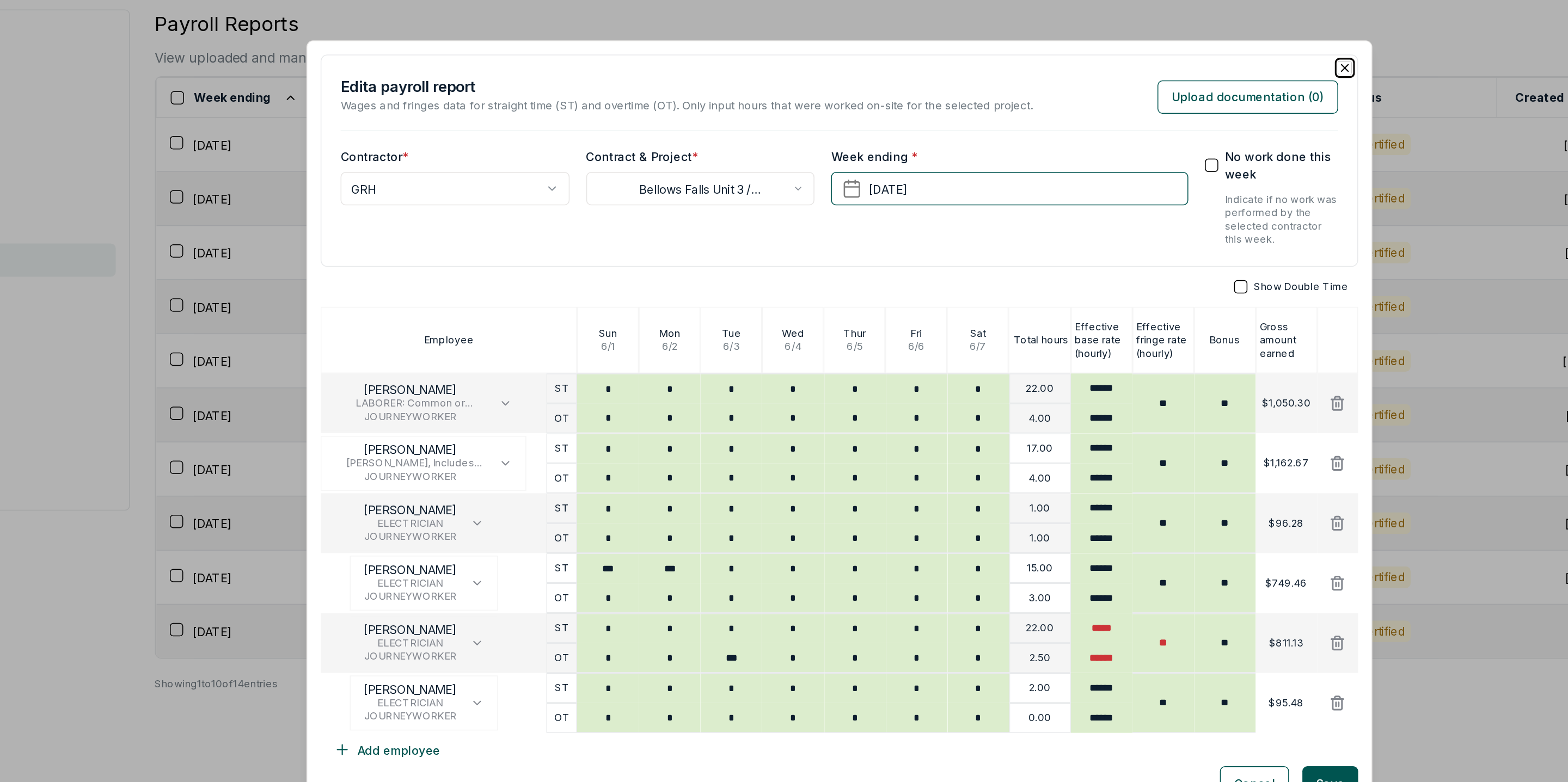
click at [1112, 156] on icon "button" at bounding box center [1115, 156] width 9 height 9
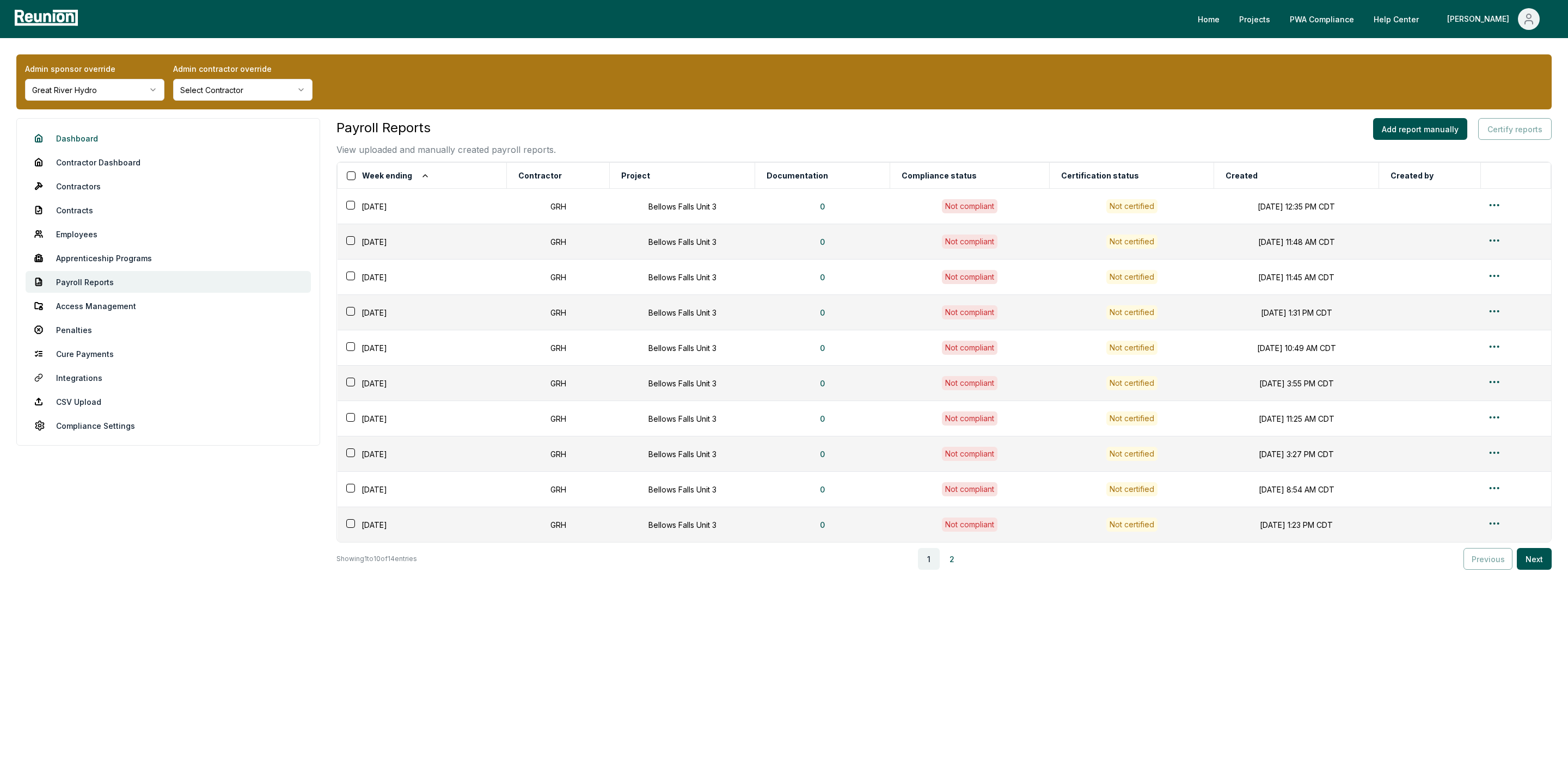
click at [106, 138] on link "Dashboard" at bounding box center [168, 138] width 285 height 22
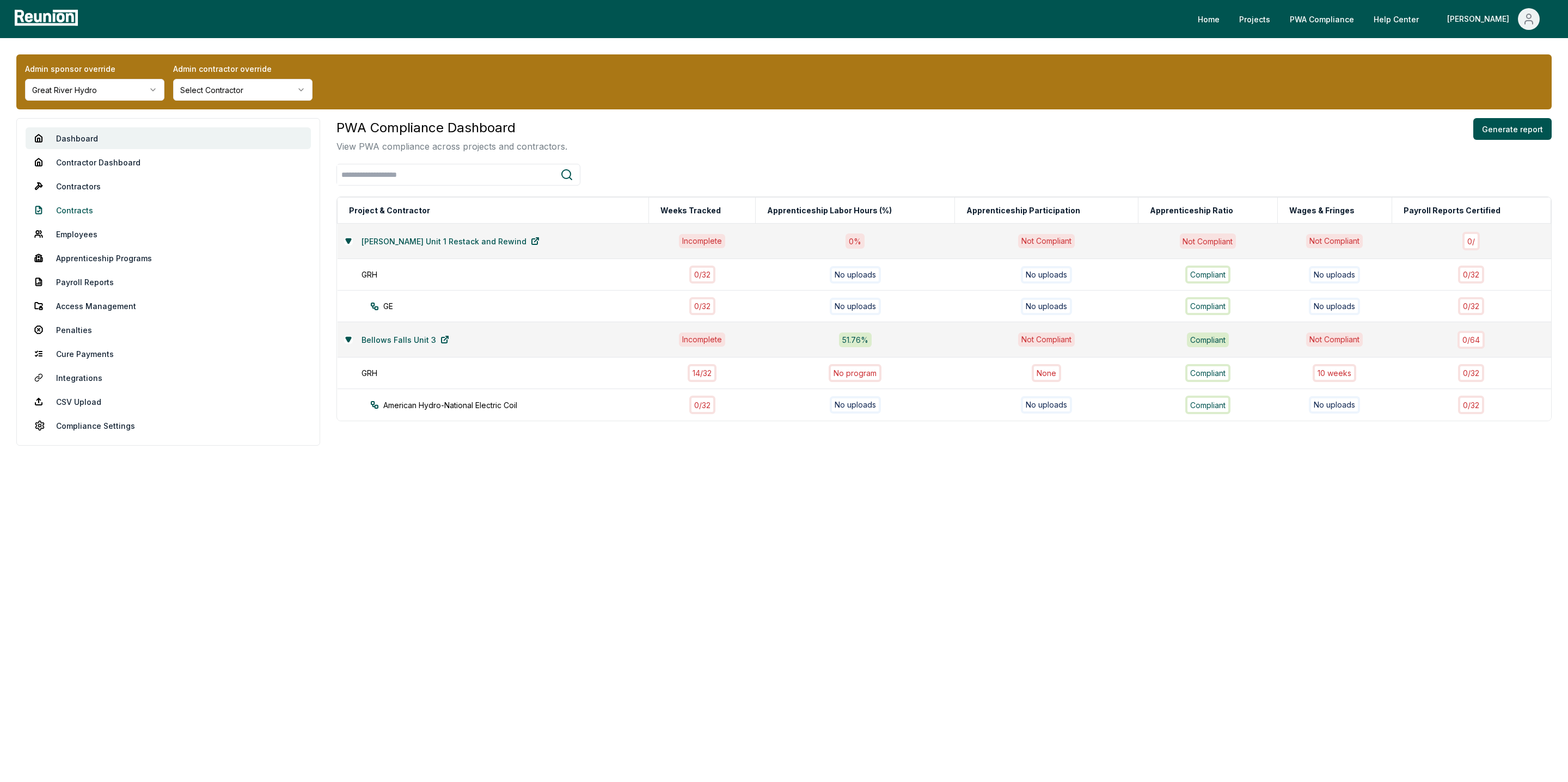
click at [68, 204] on link "Contracts" at bounding box center [168, 210] width 285 height 22
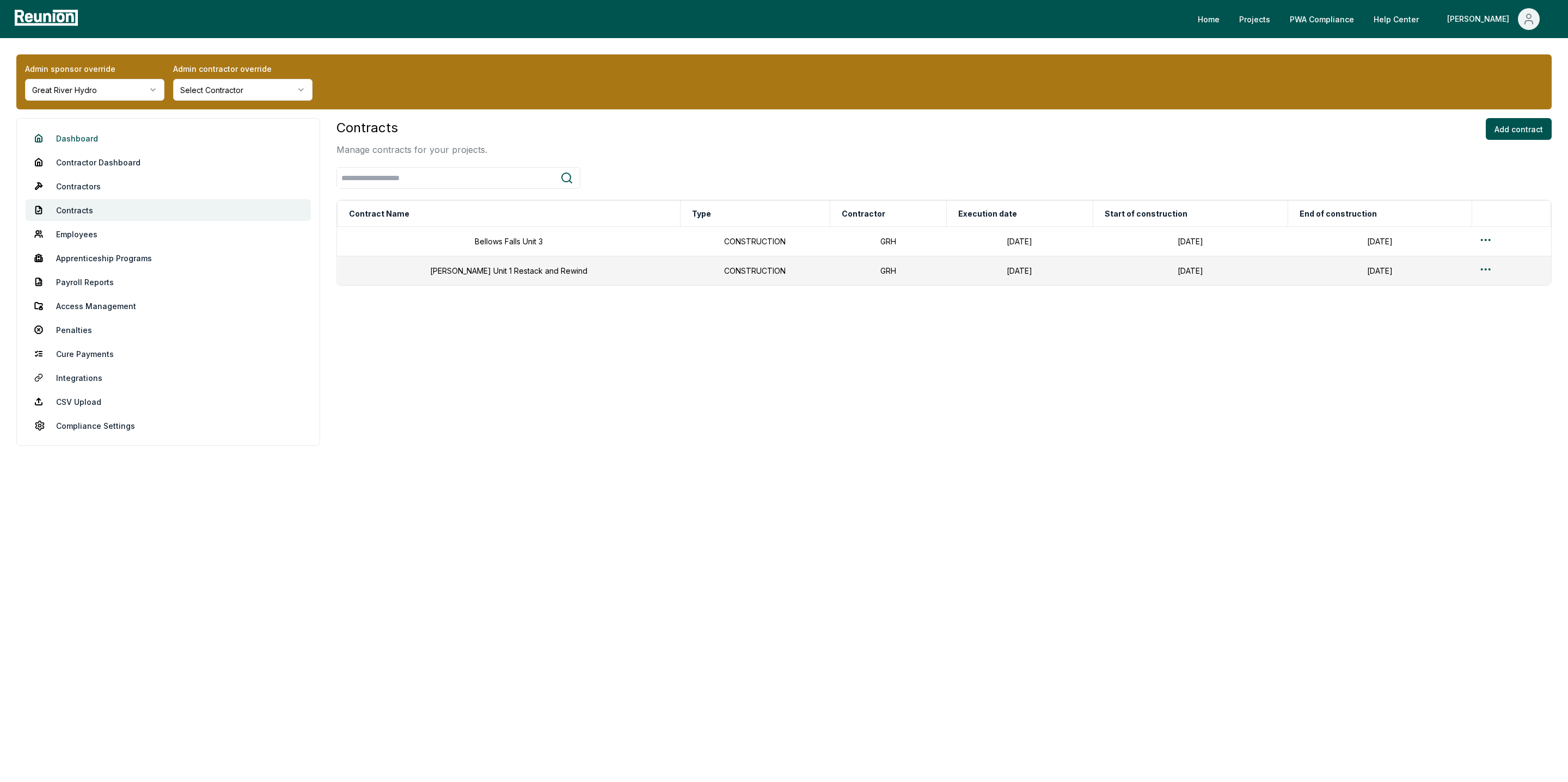
click at [114, 140] on link "Dashboard" at bounding box center [168, 138] width 285 height 22
